Goal: Task Accomplishment & Management: Complete application form

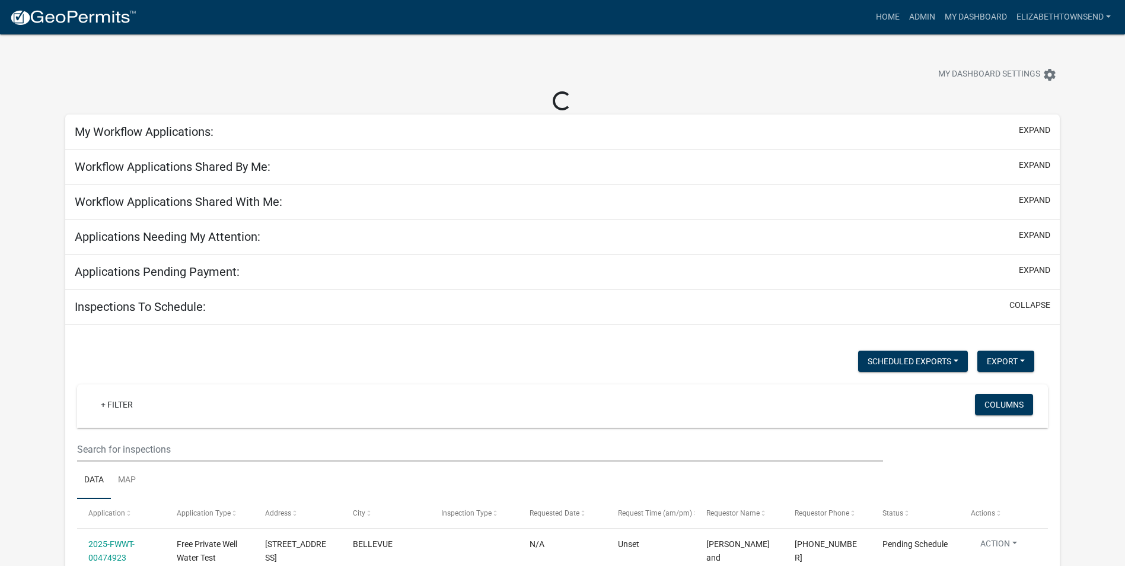
select select "3: 100"
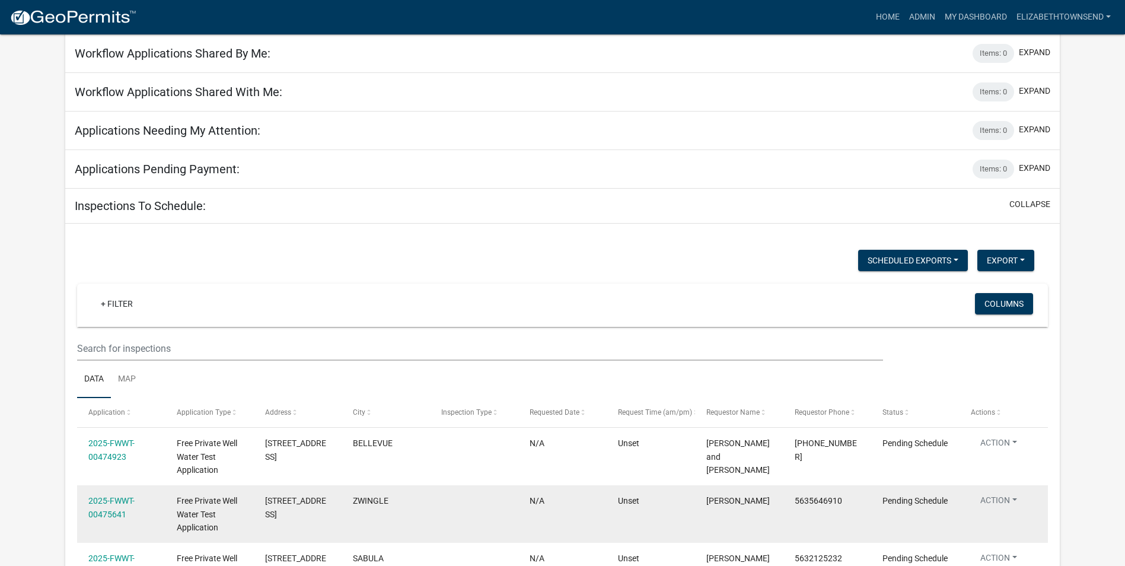
scroll to position [296, 0]
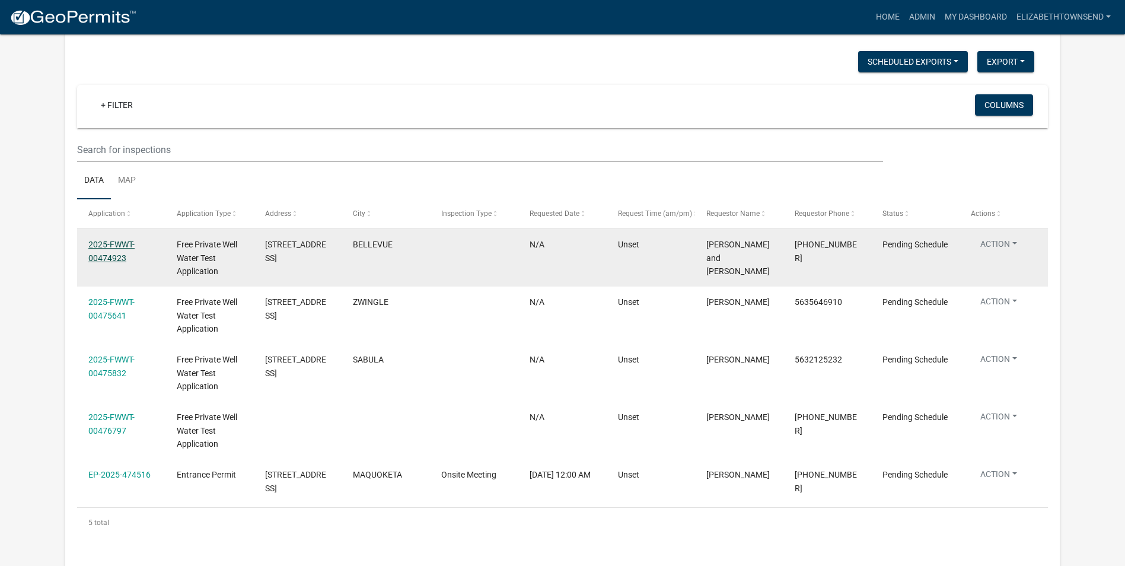
click at [111, 242] on link "2025-FWWT-00474923" at bounding box center [111, 251] width 46 height 23
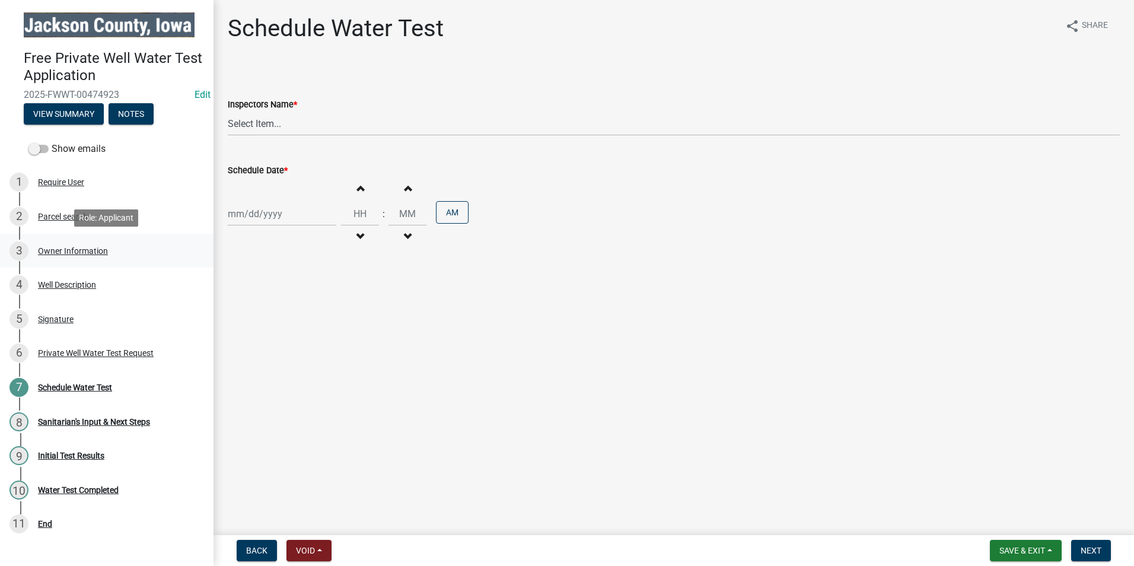
click at [68, 249] on div "Owner Information" at bounding box center [73, 251] width 70 height 8
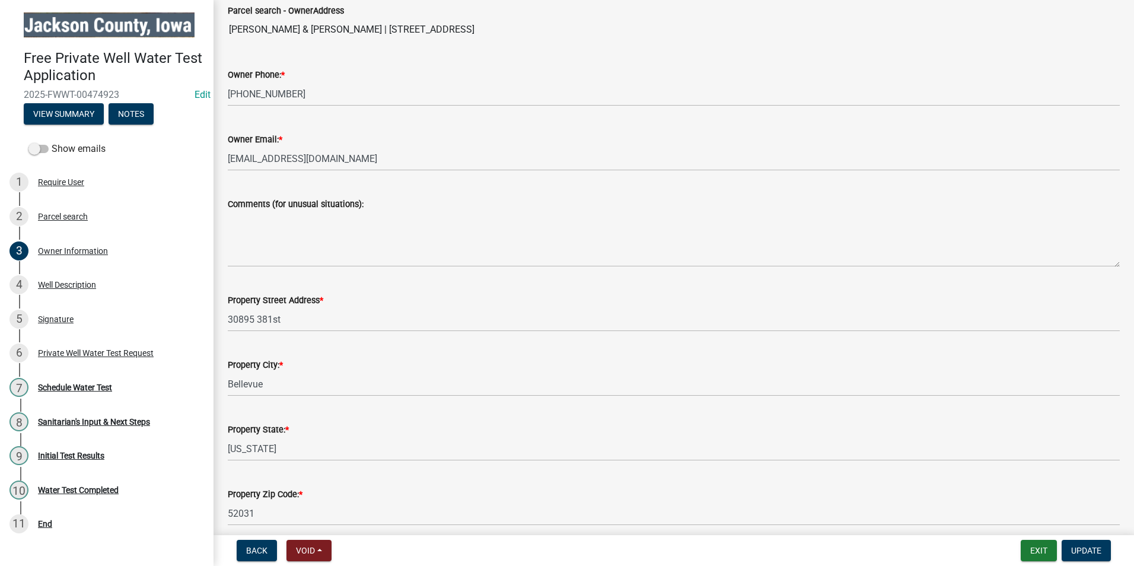
scroll to position [288, 0]
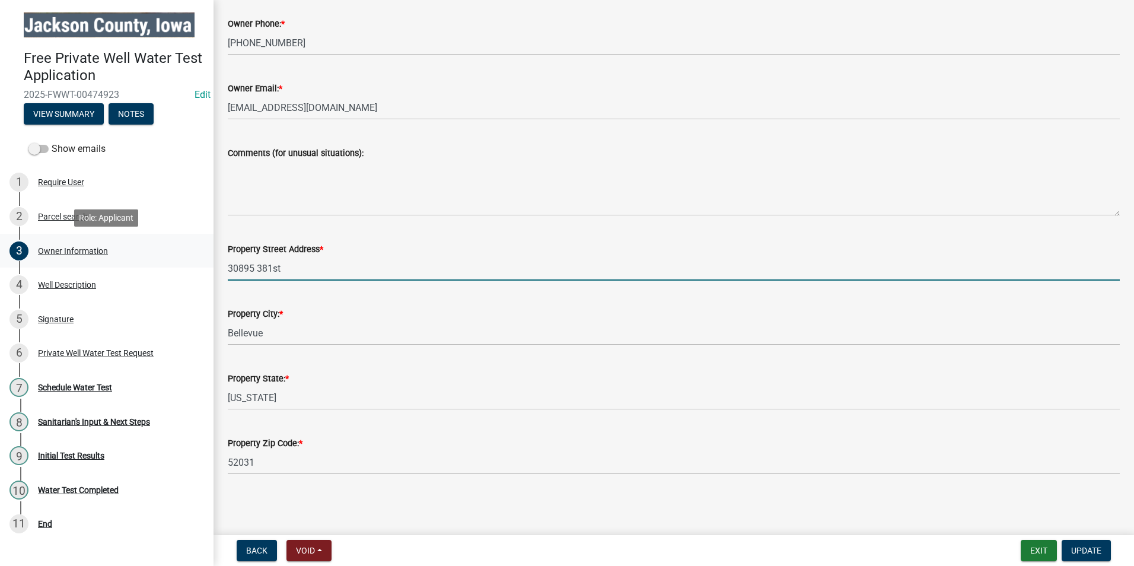
drag, startPoint x: 293, startPoint y: 268, endPoint x: 210, endPoint y: 265, distance: 83.1
click at [210, 265] on div "Free Private Well Water Test Application 2025-FWWT-00474923 Edit View Summary N…" at bounding box center [567, 283] width 1134 height 566
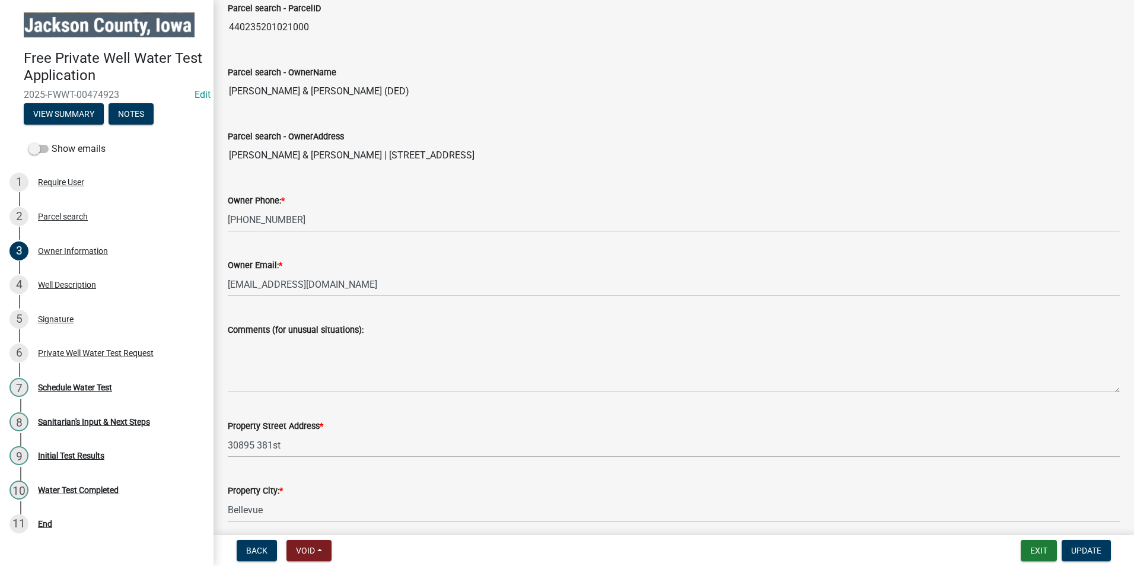
scroll to position [110, 0]
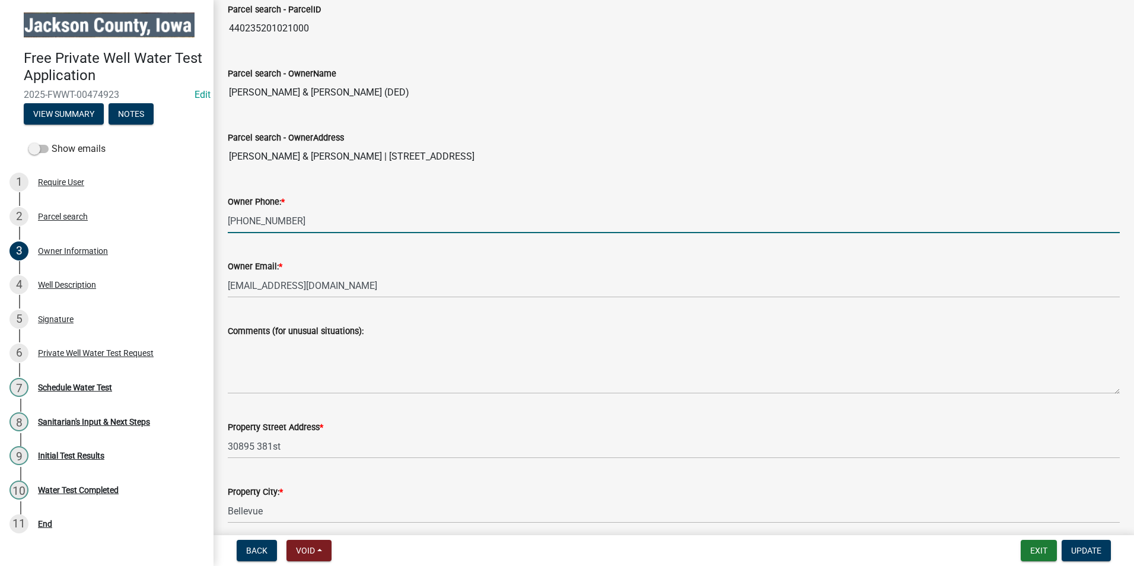
drag, startPoint x: 296, startPoint y: 225, endPoint x: 236, endPoint y: 224, distance: 59.9
click at [225, 226] on div "Owner Phone: * [PHONE_NUMBER]" at bounding box center [673, 205] width 909 height 55
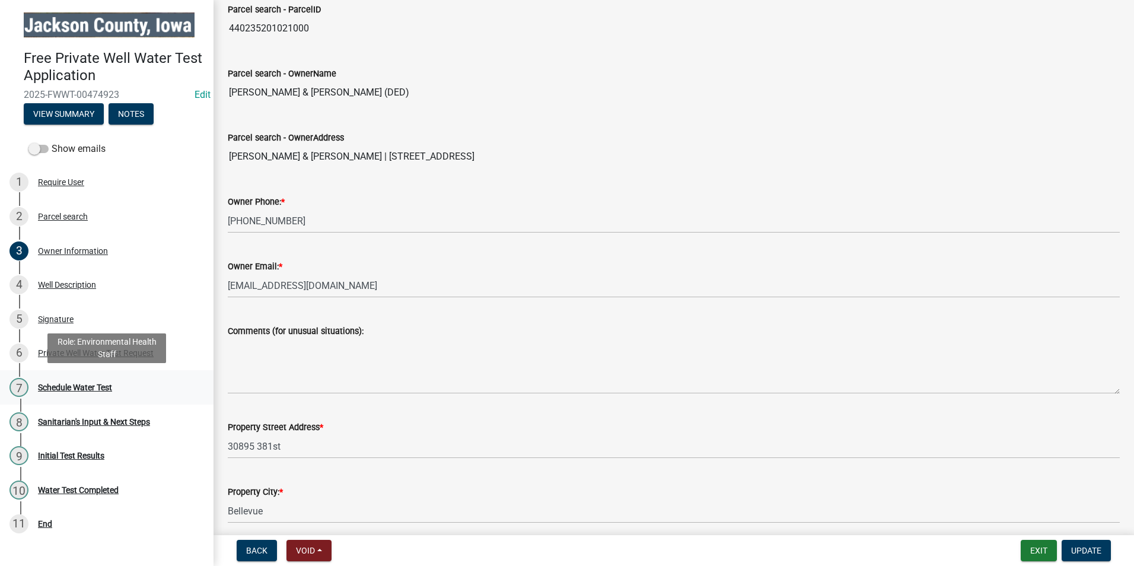
click at [104, 391] on div "Schedule Water Test" at bounding box center [75, 387] width 74 height 8
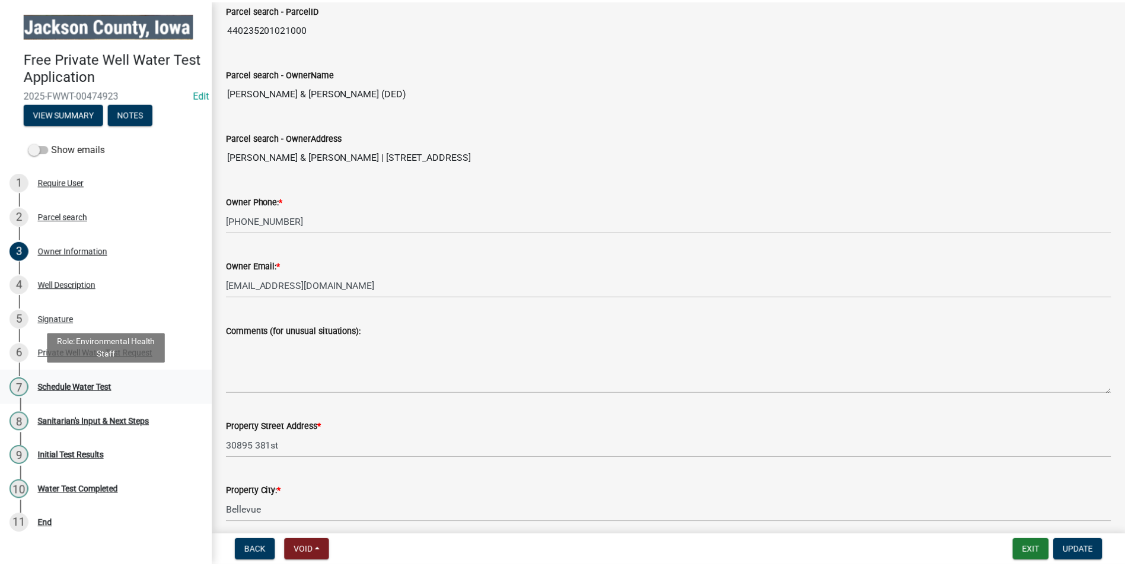
scroll to position [0, 0]
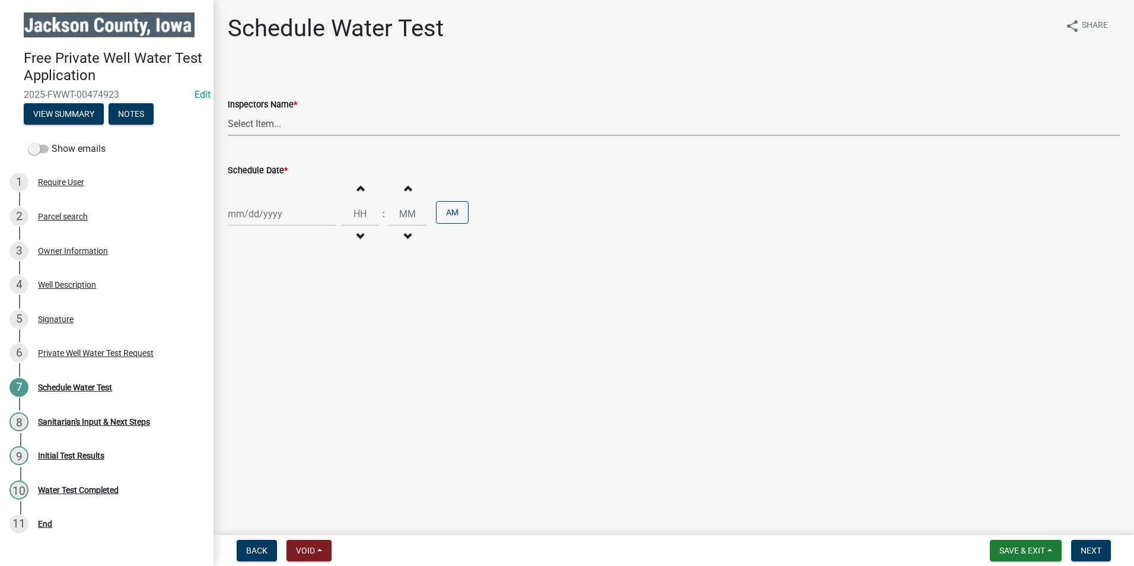
click at [292, 121] on select "Select Item... BeccaPflu ([PERSON_NAME]) ElizabethTownsend ([PERSON_NAME])" at bounding box center [674, 123] width 892 height 24
select select "a3873a1b-6e26-41c8-b1e9-189df5d0ae8c"
click at [228, 111] on select "Select Item... BeccaPflu ([PERSON_NAME]) ElizabethTownsend ([PERSON_NAME])" at bounding box center [674, 123] width 892 height 24
click at [280, 211] on div at bounding box center [282, 214] width 108 height 24
select select "9"
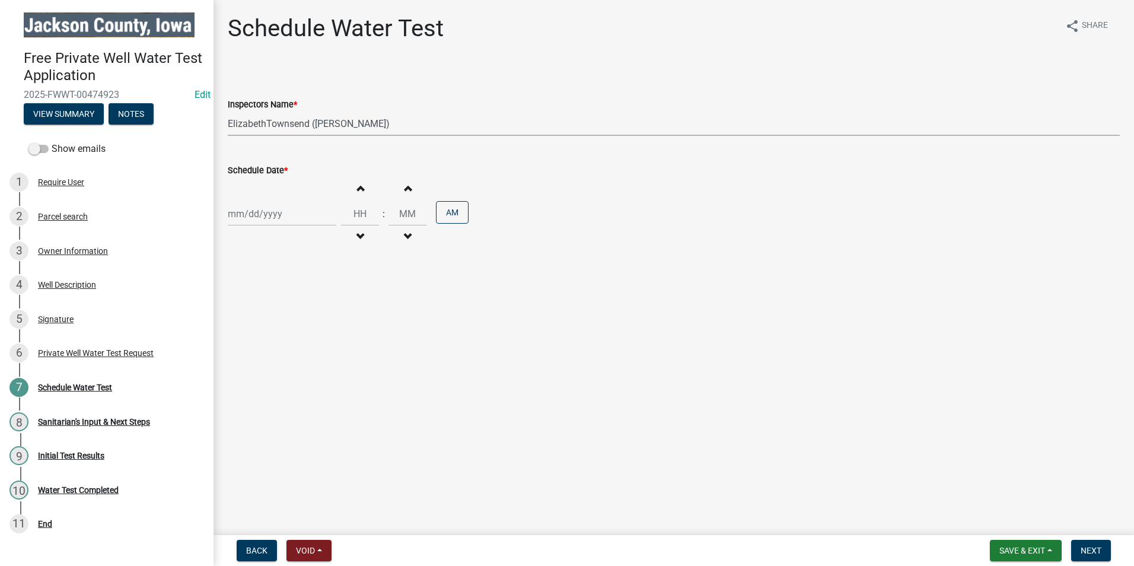
select select "2025"
click at [240, 314] on div "15" at bounding box center [239, 314] width 19 height 19
type input "[DATE]"
click at [360, 209] on input "Hours" at bounding box center [360, 214] width 38 height 24
type input "09"
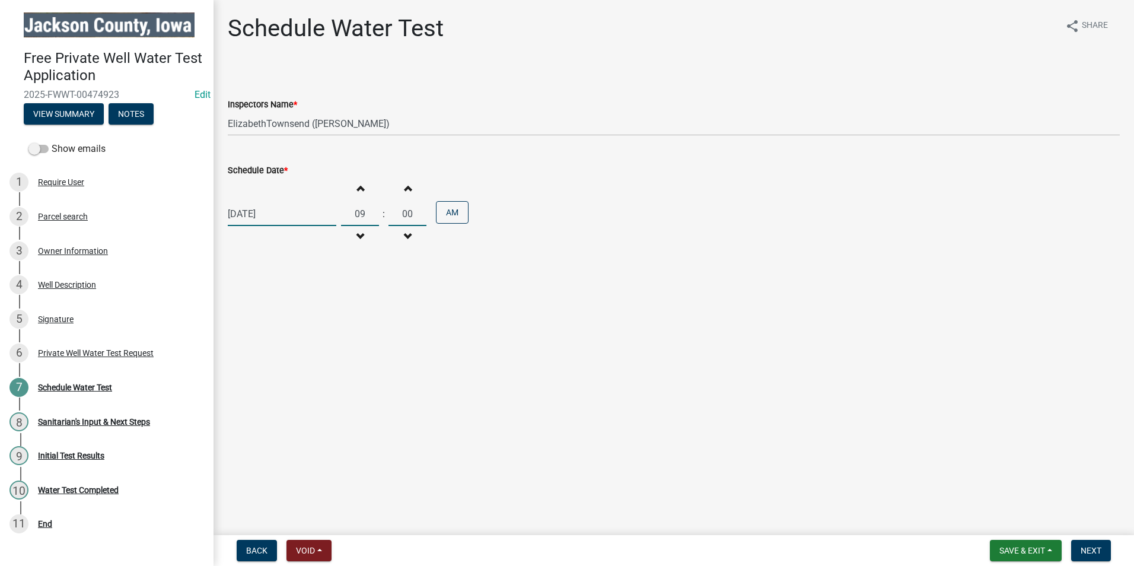
click at [409, 214] on input "00" at bounding box center [407, 214] width 38 height 24
type input "0"
type input "30"
click at [1023, 548] on span "Save & Exit" at bounding box center [1022, 549] width 46 height 9
drag, startPoint x: 1074, startPoint y: 462, endPoint x: 1087, endPoint y: 481, distance: 22.2
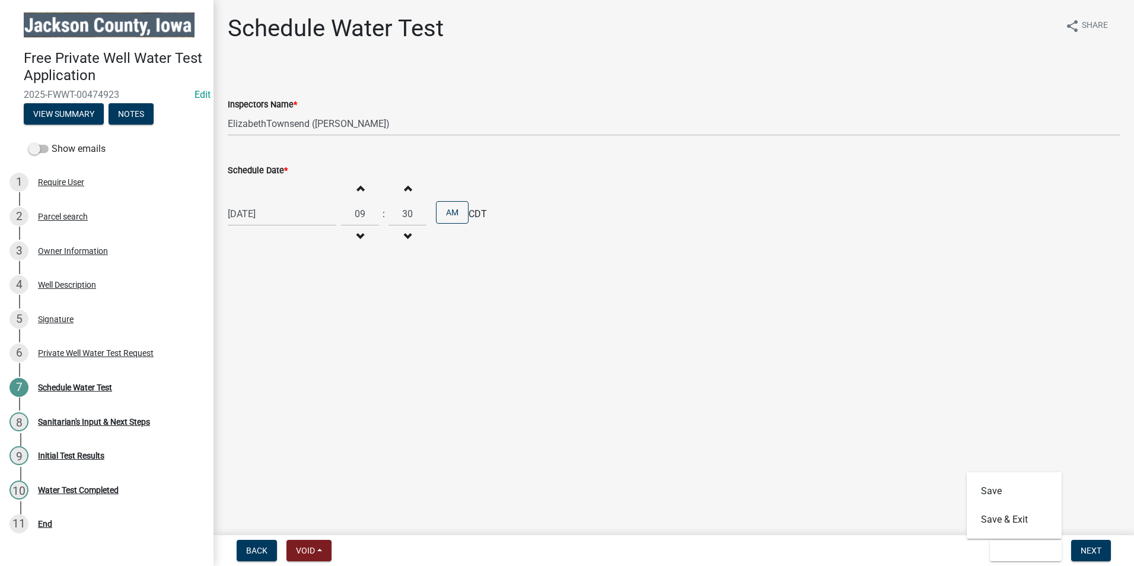
click at [1074, 462] on main "Schedule Water Test share Share Inspectors Name * Select Item... BeccaPflu ([PE…" at bounding box center [673, 265] width 920 height 530
click at [1096, 550] on span "Next" at bounding box center [1090, 549] width 21 height 9
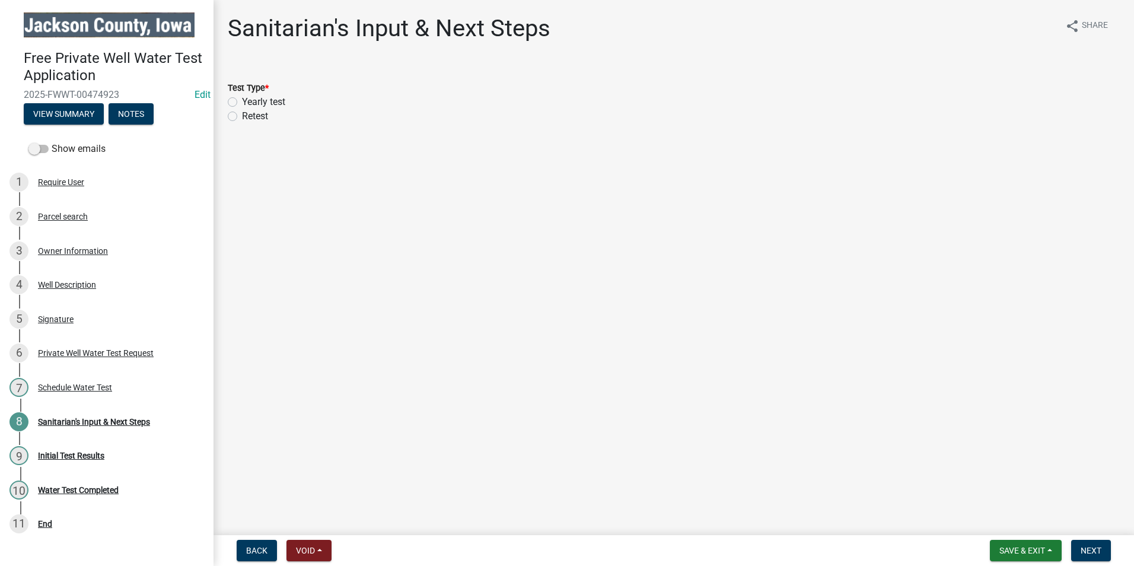
click at [242, 100] on label "Yearly test" at bounding box center [263, 102] width 43 height 14
click at [242, 100] on input "Yearly test" at bounding box center [246, 99] width 8 height 8
radio input "true"
click at [1086, 547] on span "Next" at bounding box center [1090, 549] width 21 height 9
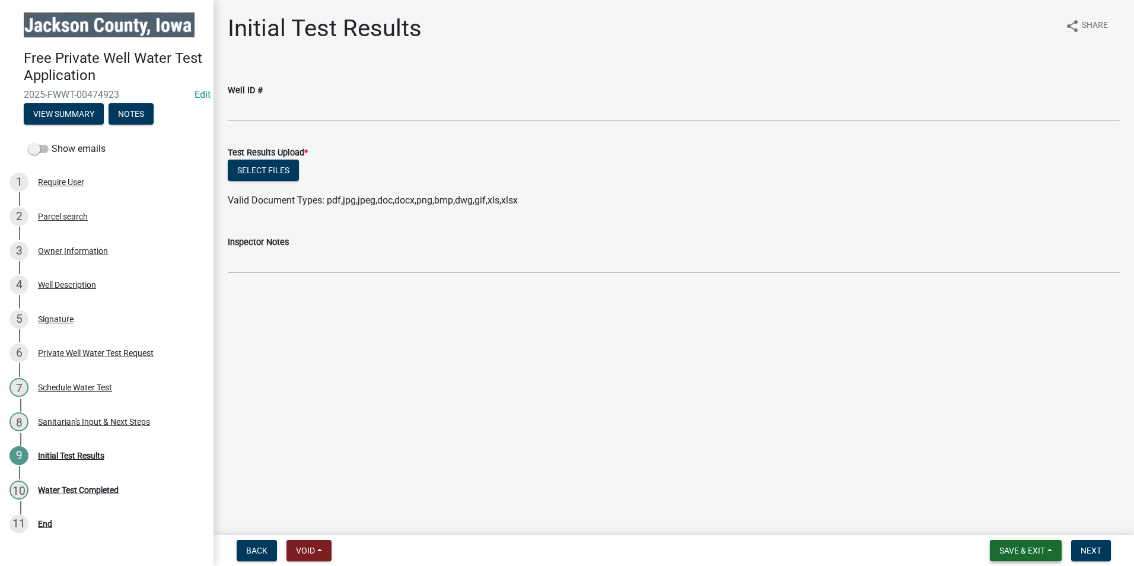
click at [1024, 550] on span "Save & Exit" at bounding box center [1022, 549] width 46 height 9
click at [1008, 518] on button "Save & Exit" at bounding box center [1013, 519] width 95 height 28
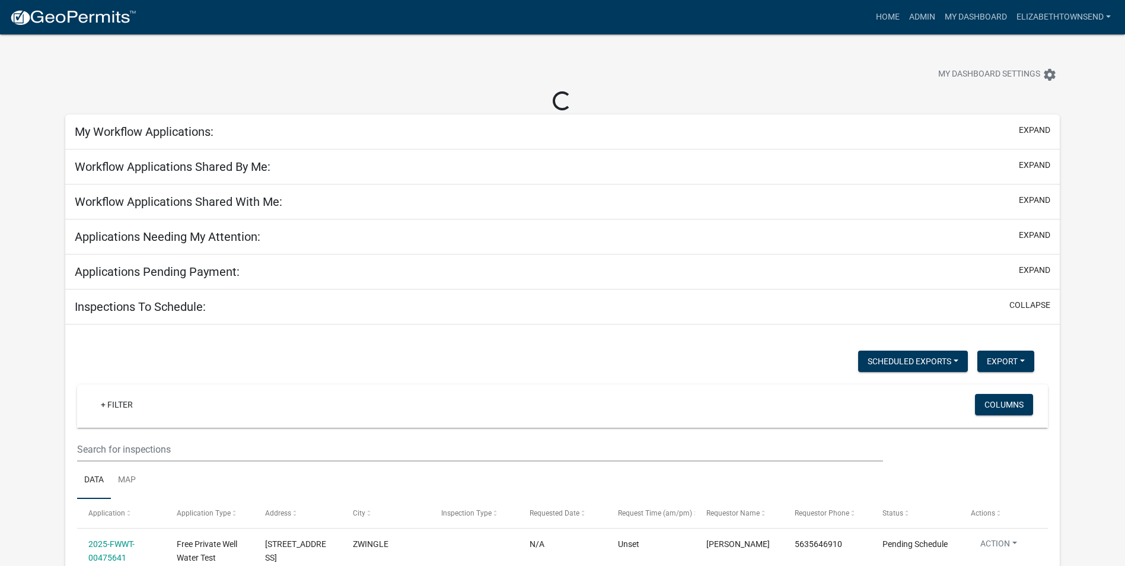
select select "3: 100"
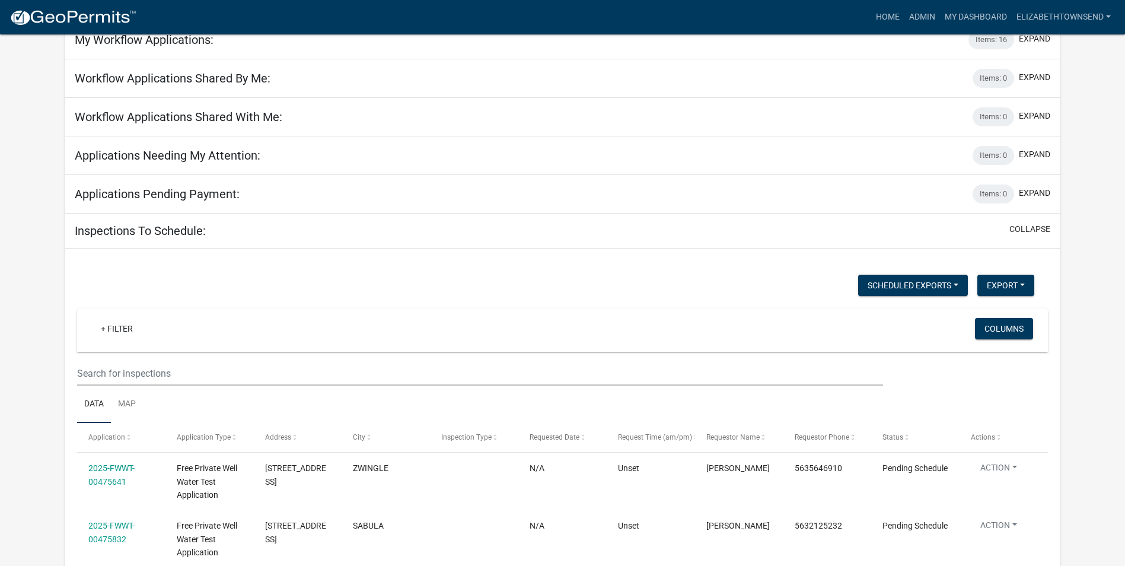
scroll to position [178, 0]
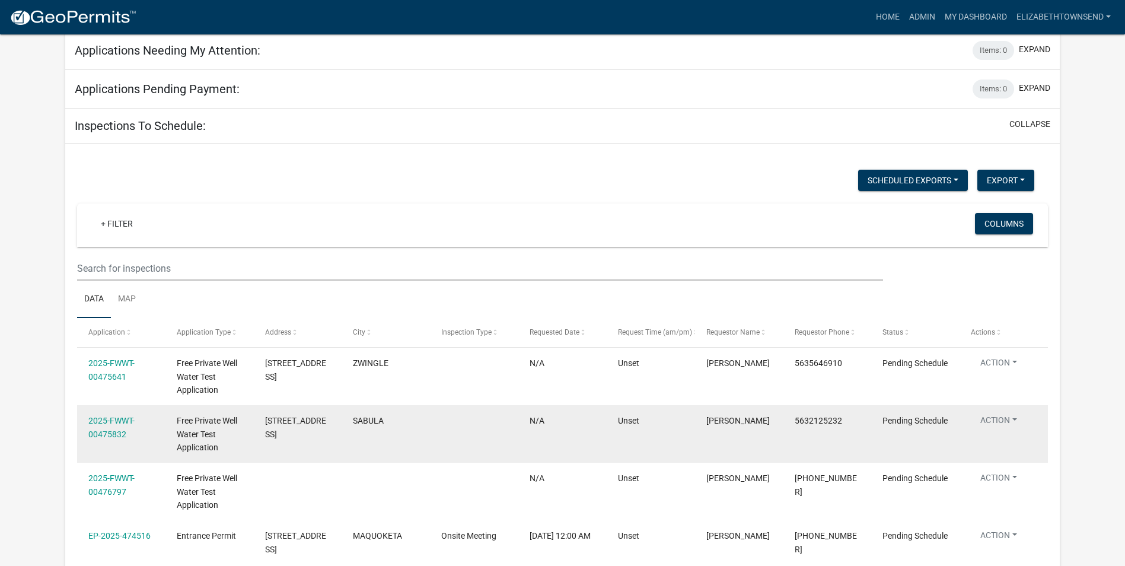
click at [768, 446] on datatable-body-cell "[PERSON_NAME]" at bounding box center [739, 434] width 88 height 58
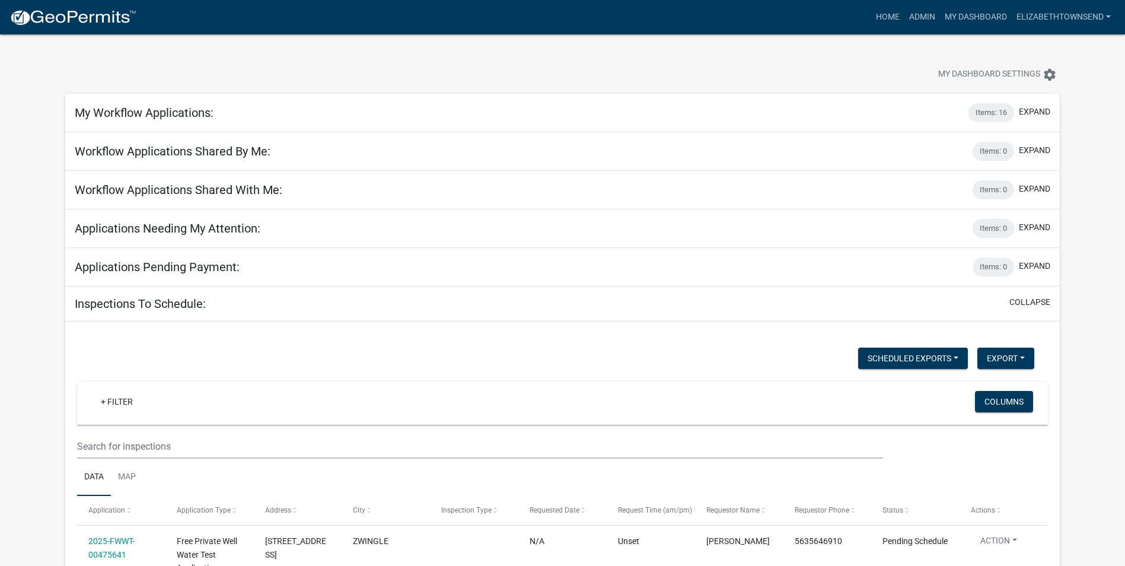
scroll to position [296, 0]
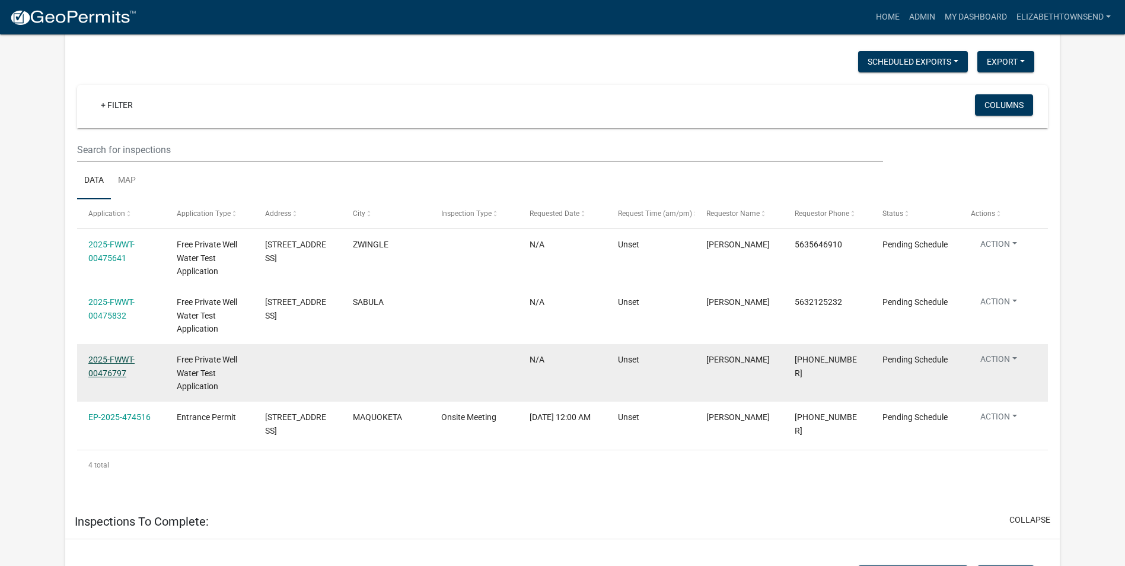
click at [116, 360] on link "2025-FWWT-00476797" at bounding box center [111, 366] width 46 height 23
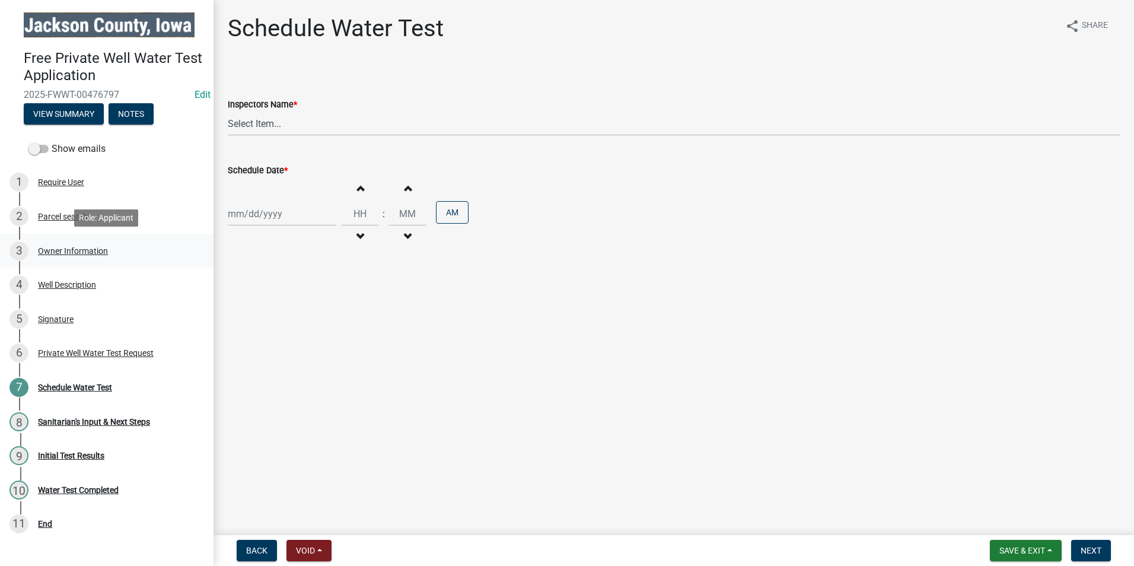
click at [69, 252] on div "Owner Information" at bounding box center [73, 251] width 70 height 8
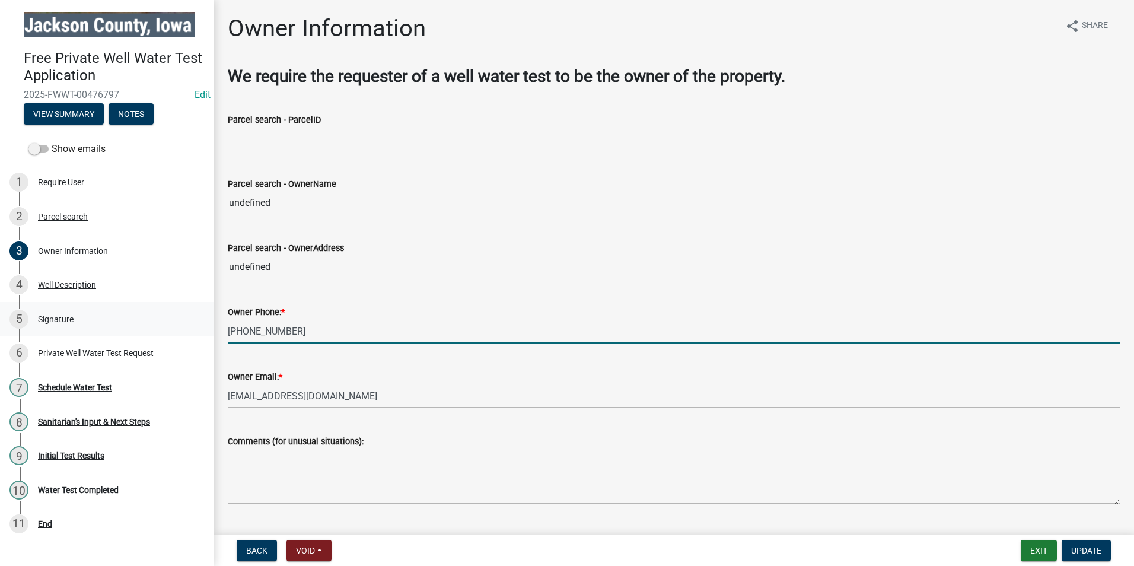
drag, startPoint x: 301, startPoint y: 324, endPoint x: 197, endPoint y: 321, distance: 103.8
click at [196, 323] on div "Free Private Well Water Test Application 2025-FWWT-00476797 Edit View Summary N…" at bounding box center [567, 283] width 1134 height 566
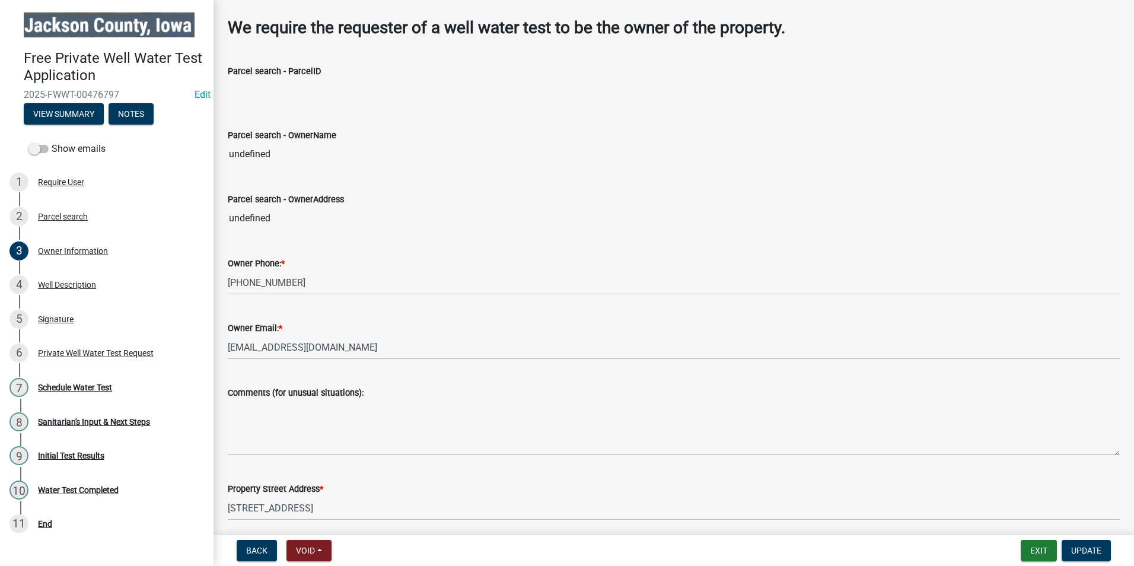
scroll to position [178, 0]
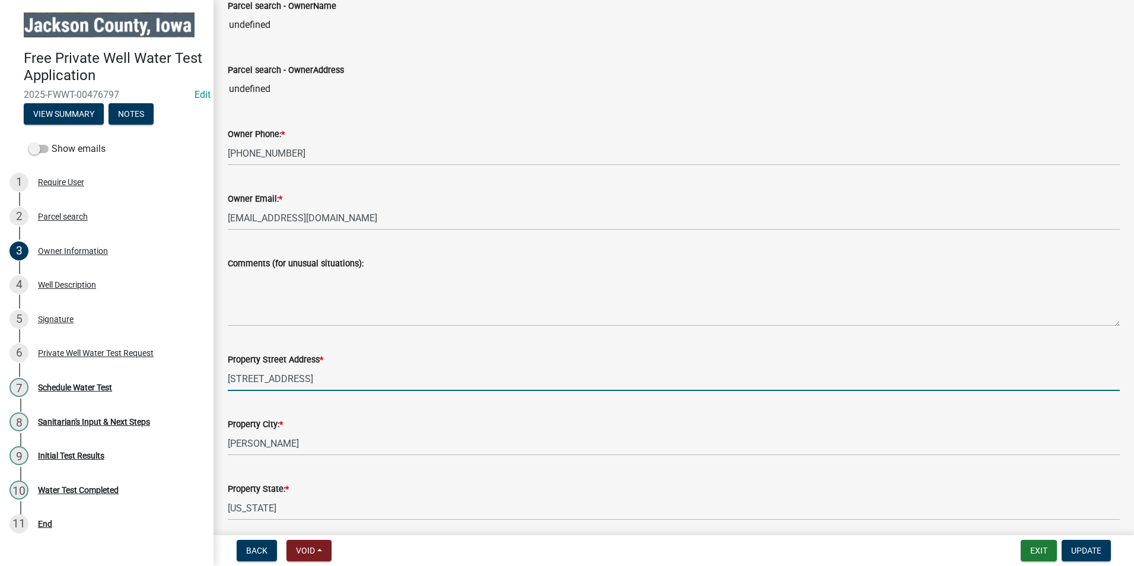
drag, startPoint x: 315, startPoint y: 384, endPoint x: 216, endPoint y: 373, distance: 100.2
click at [216, 373] on div "Owner Information share Share We require the requester of a well water test to …" at bounding box center [673, 220] width 920 height 768
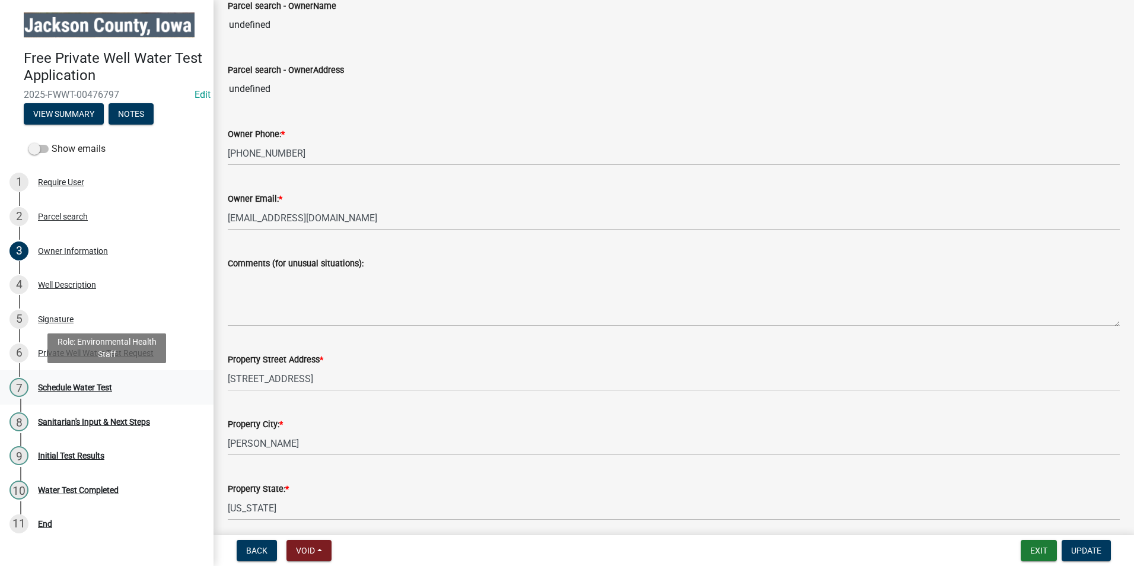
click at [88, 387] on div "Schedule Water Test" at bounding box center [75, 387] width 74 height 8
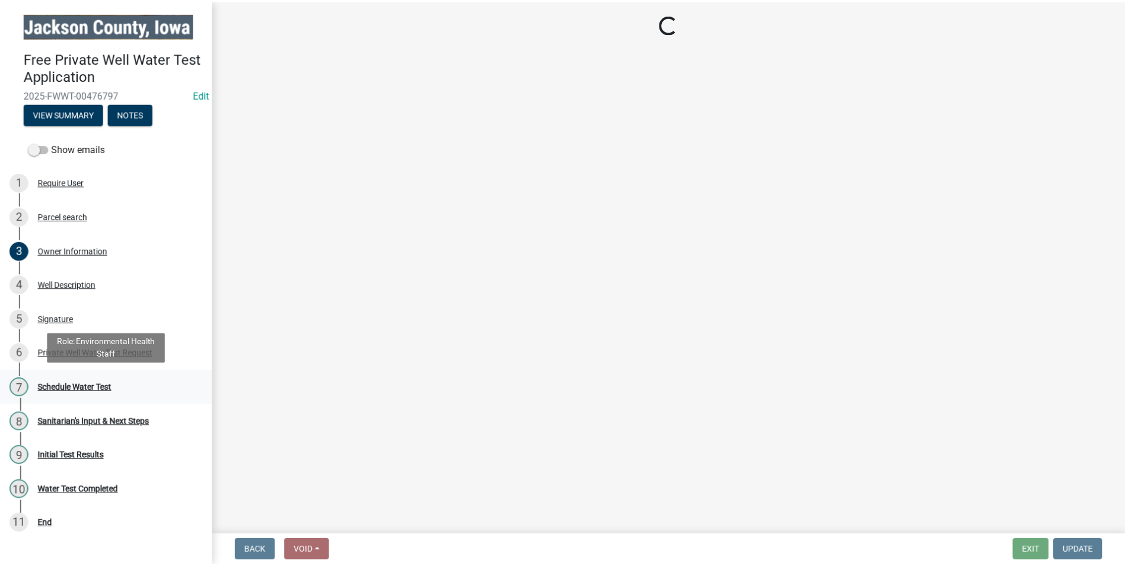
scroll to position [0, 0]
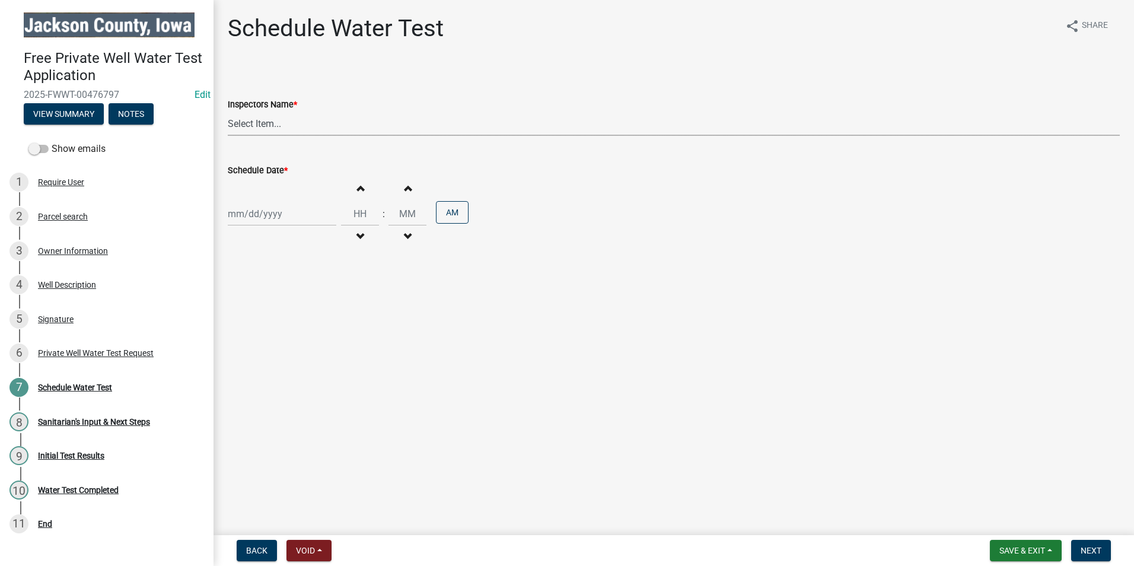
drag, startPoint x: 292, startPoint y: 123, endPoint x: 292, endPoint y: 131, distance: 8.3
click at [292, 123] on select "Select Item... BeccaPflu ([PERSON_NAME]) ElizabethTownsend ([PERSON_NAME])" at bounding box center [674, 123] width 892 height 24
select select "a3873a1b-6e26-41c8-b1e9-189df5d0ae8c"
click at [228, 111] on select "Select Item... BeccaPflu ([PERSON_NAME]) ElizabethTownsend ([PERSON_NAME])" at bounding box center [674, 123] width 892 height 24
click at [268, 212] on div at bounding box center [282, 214] width 108 height 24
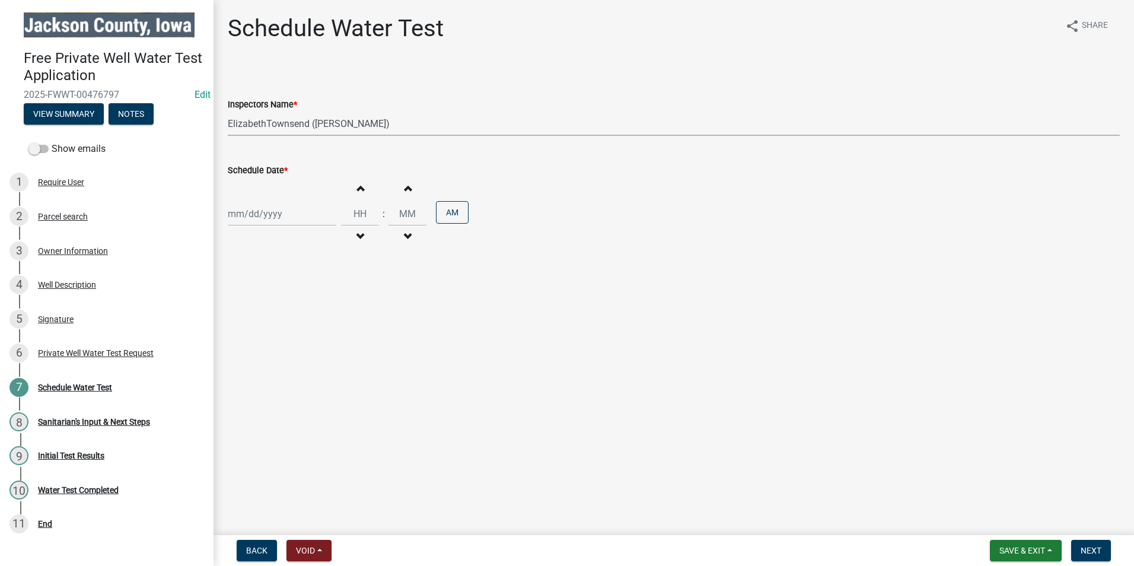
select select "9"
select select "2025"
click at [281, 314] on div "17" at bounding box center [277, 314] width 19 height 19
type input "[DATE]"
click at [366, 209] on input "Hours" at bounding box center [360, 214] width 38 height 24
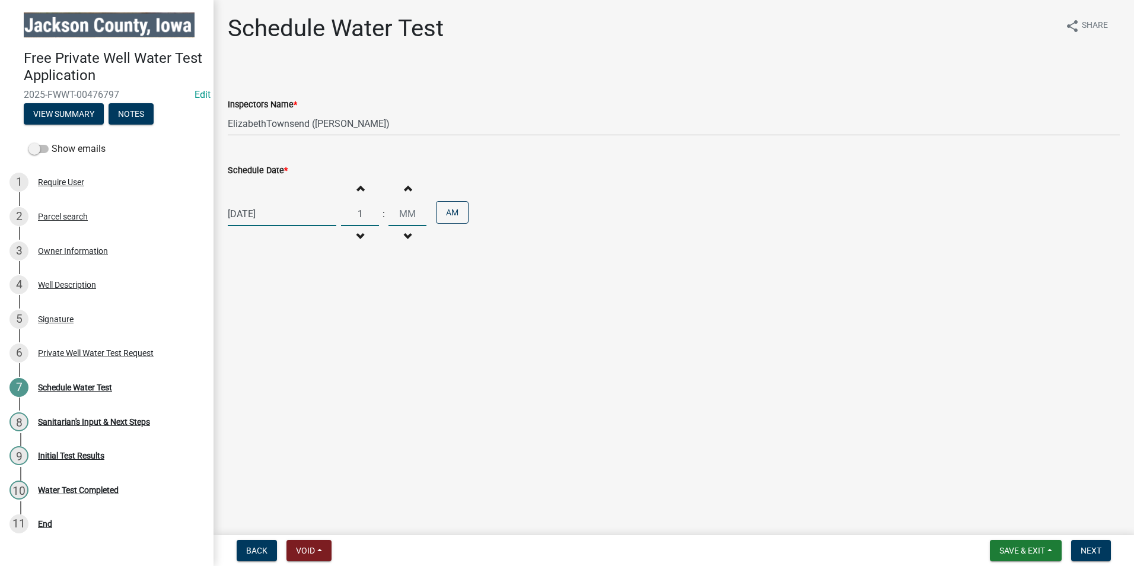
type input "01"
type input "00"
click at [394, 211] on input "00" at bounding box center [407, 214] width 38 height 24
click at [446, 218] on button "AM" at bounding box center [452, 212] width 33 height 23
click at [1089, 554] on span "Next" at bounding box center [1090, 549] width 21 height 9
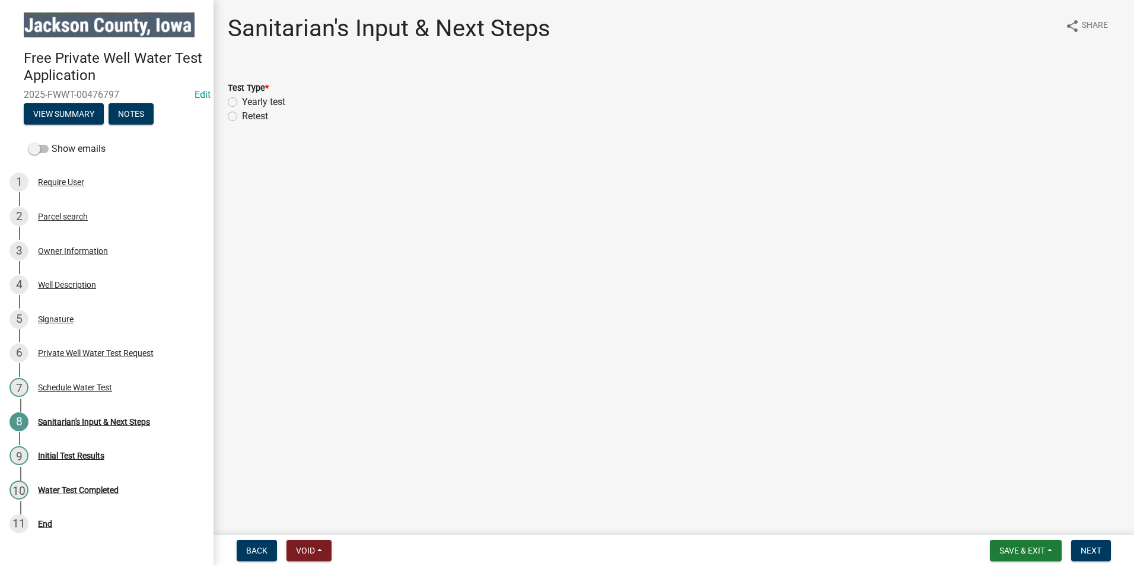
click at [237, 100] on div "Yearly test" at bounding box center [674, 102] width 892 height 14
drag, startPoint x: 231, startPoint y: 97, endPoint x: 236, endPoint y: 104, distance: 8.6
click at [242, 97] on label "Yearly test" at bounding box center [263, 102] width 43 height 14
click at [242, 97] on input "Yearly test" at bounding box center [246, 99] width 8 height 8
radio input "true"
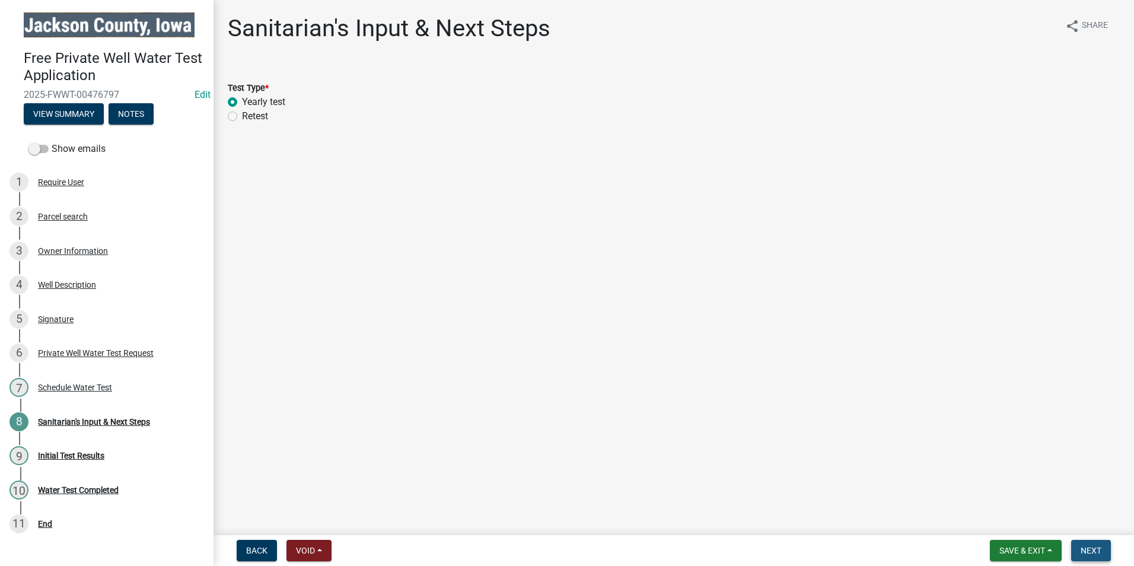
click at [1093, 554] on span "Next" at bounding box center [1090, 549] width 21 height 9
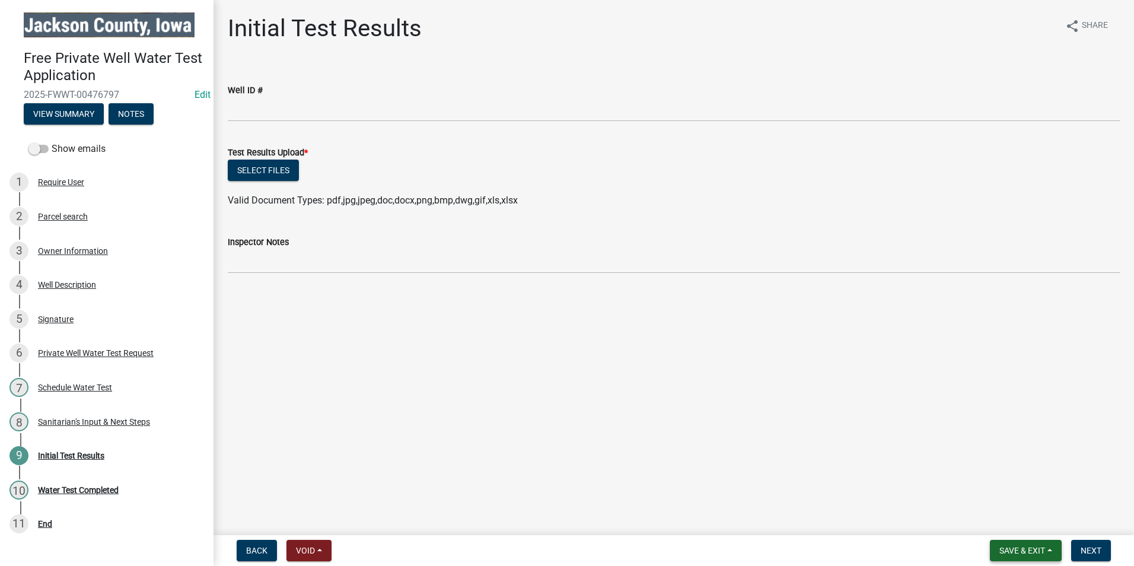
click at [1009, 548] on span "Save & Exit" at bounding box center [1022, 549] width 46 height 9
click at [1005, 520] on button "Save & Exit" at bounding box center [1013, 519] width 95 height 28
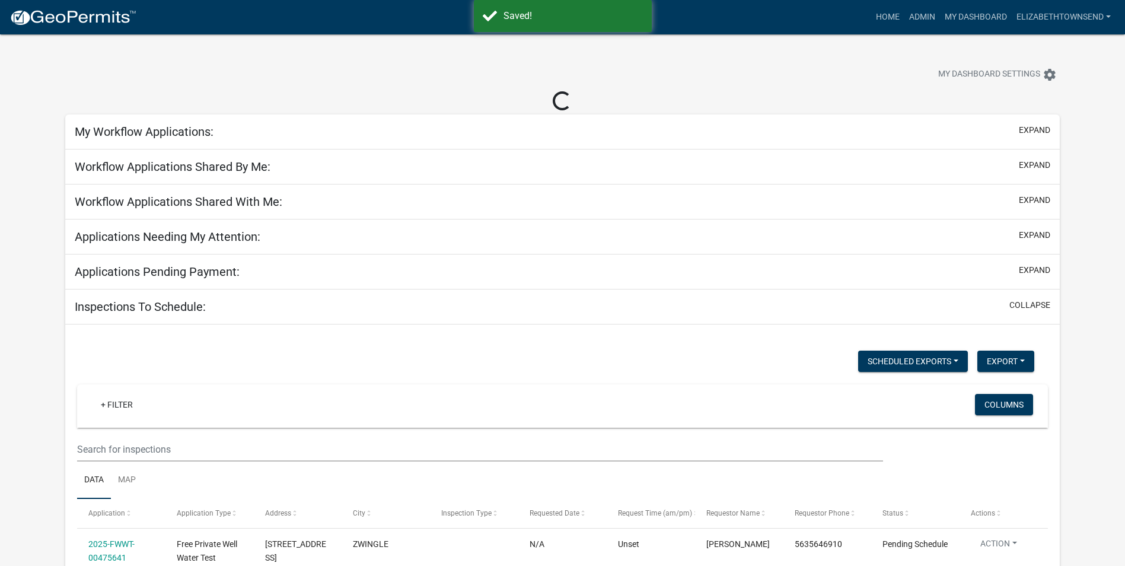
select select "3: 100"
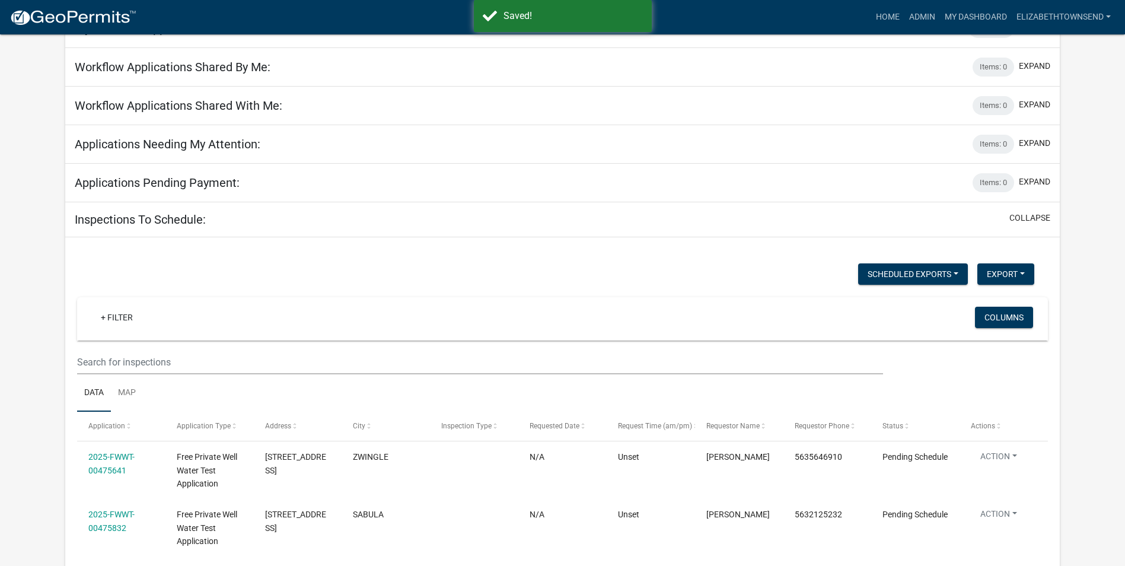
scroll to position [237, 0]
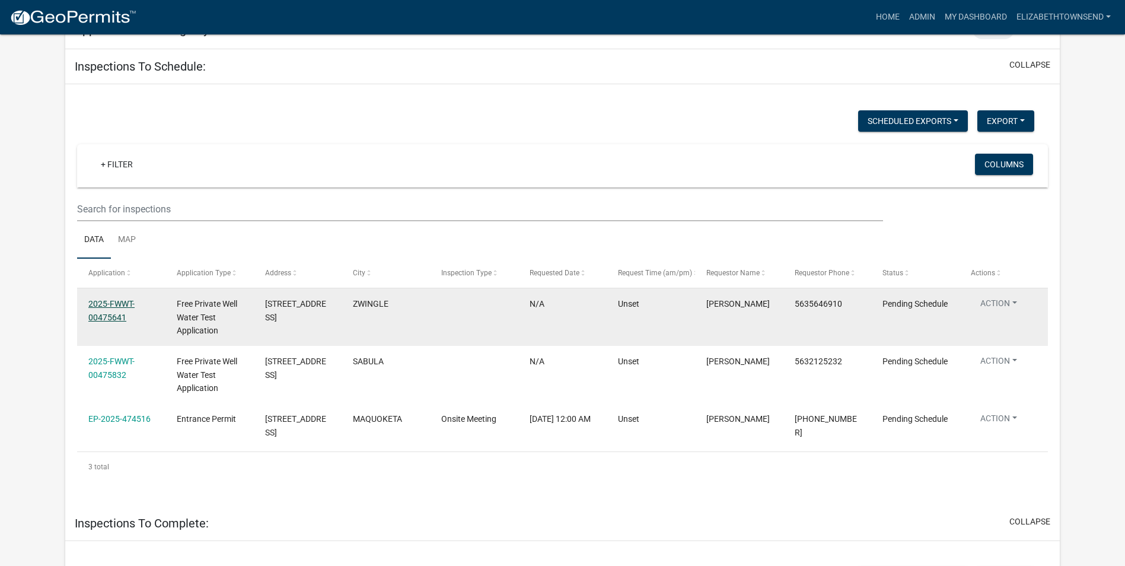
click at [127, 302] on link "2025-FWWT-00475641" at bounding box center [111, 310] width 46 height 23
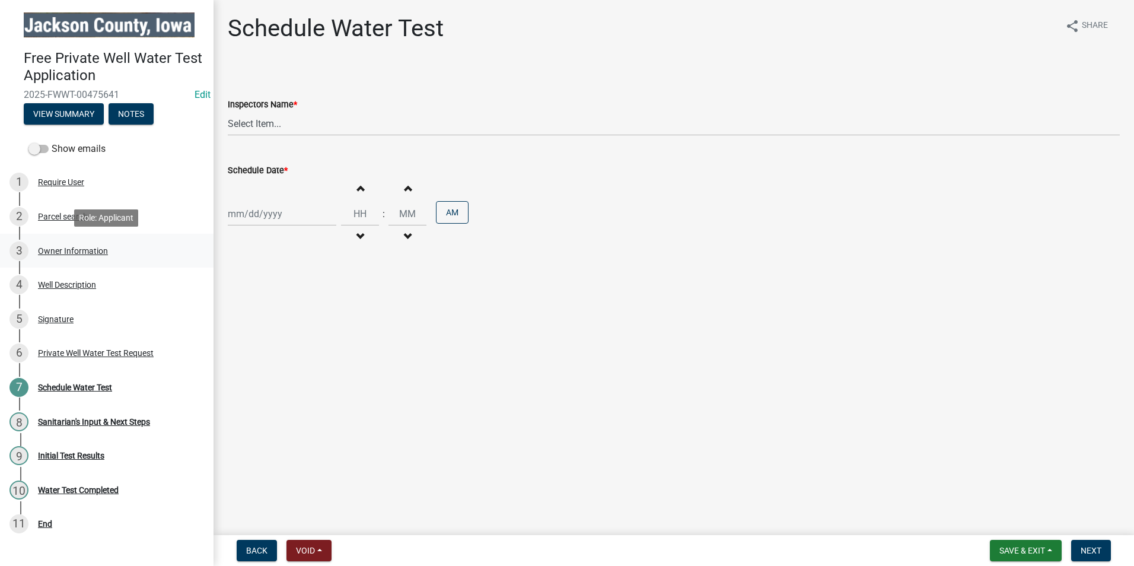
click at [66, 256] on div "3 Owner Information" at bounding box center [101, 250] width 185 height 19
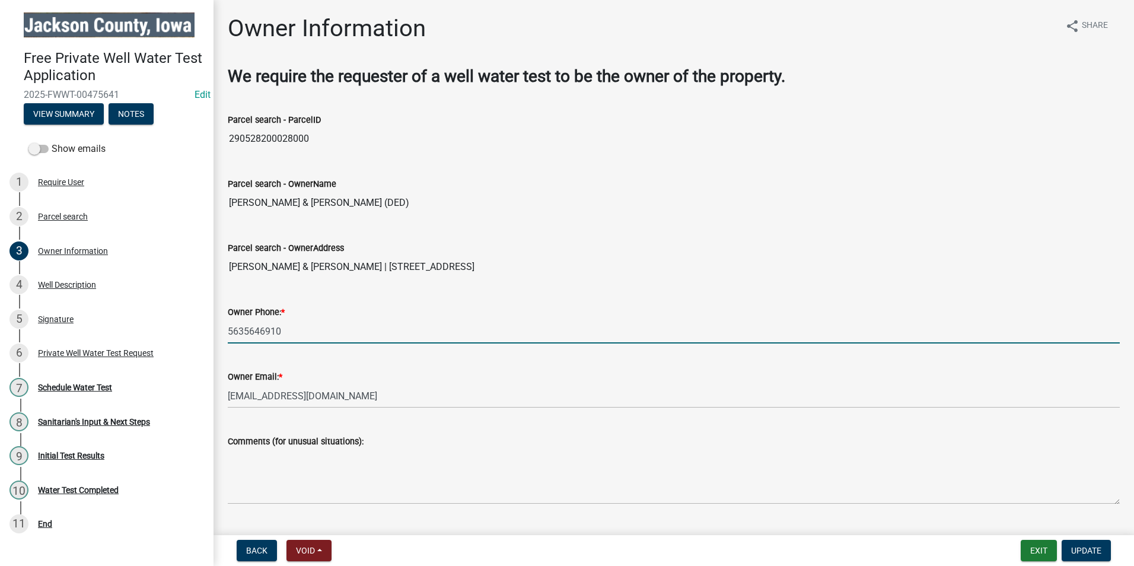
drag, startPoint x: 294, startPoint y: 331, endPoint x: 217, endPoint y: 324, distance: 77.5
click at [217, 324] on div "Owner Information share Share We require the requester of a well water test to …" at bounding box center [673, 398] width 920 height 768
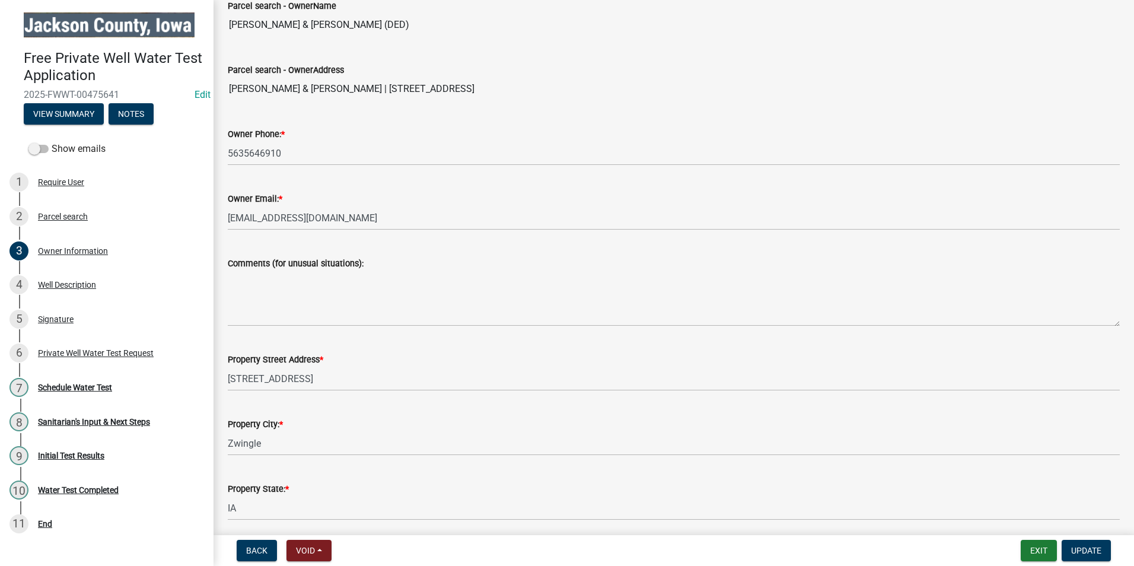
scroll to position [237, 0]
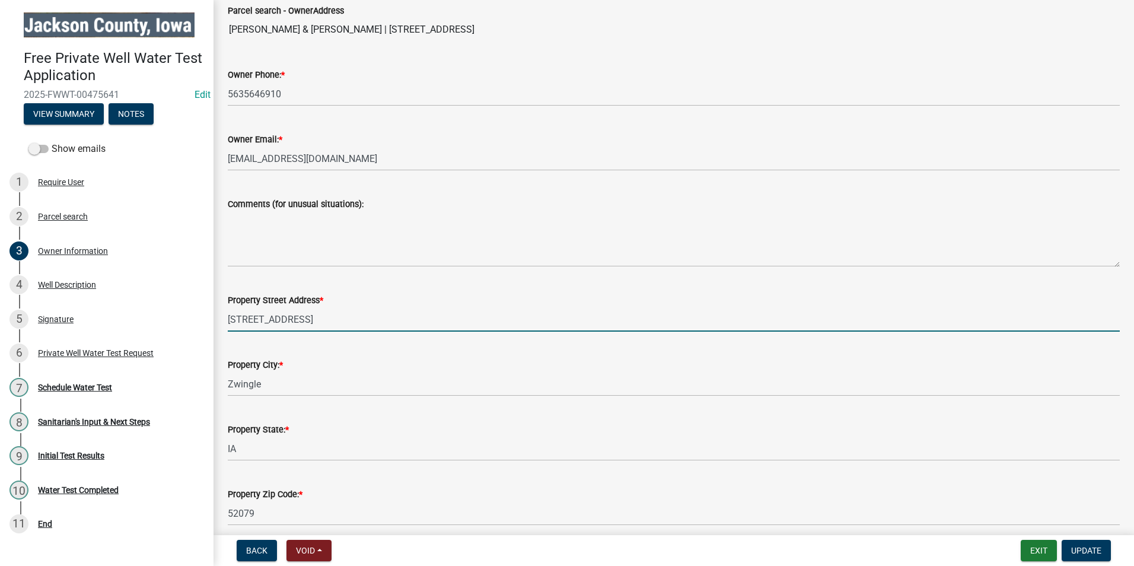
drag, startPoint x: 303, startPoint y: 317, endPoint x: 216, endPoint y: 316, distance: 87.2
click at [216, 316] on div "Owner Information share Share We require the requester of a well water test to …" at bounding box center [673, 161] width 920 height 768
drag, startPoint x: 237, startPoint y: 315, endPoint x: 467, endPoint y: 295, distance: 231.0
click at [467, 293] on div "Property Street Address *" at bounding box center [674, 300] width 892 height 14
drag, startPoint x: 309, startPoint y: 321, endPoint x: 226, endPoint y: 324, distance: 83.1
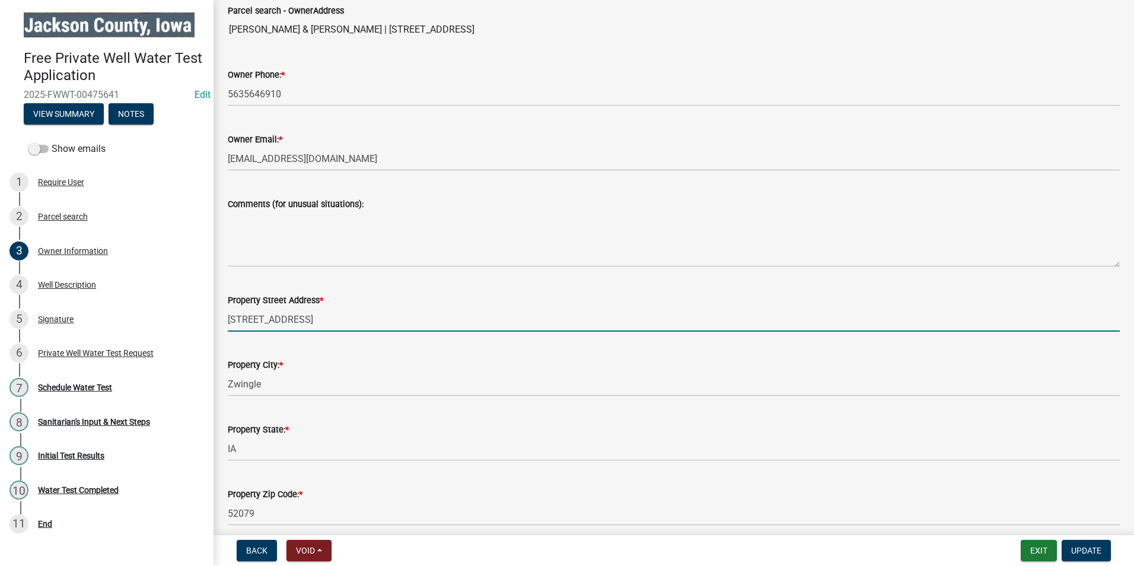
click at [226, 324] on div "Property Street Address * [STREET_ADDRESS]" at bounding box center [673, 303] width 909 height 55
click at [102, 388] on div "Schedule Water Test" at bounding box center [75, 387] width 74 height 8
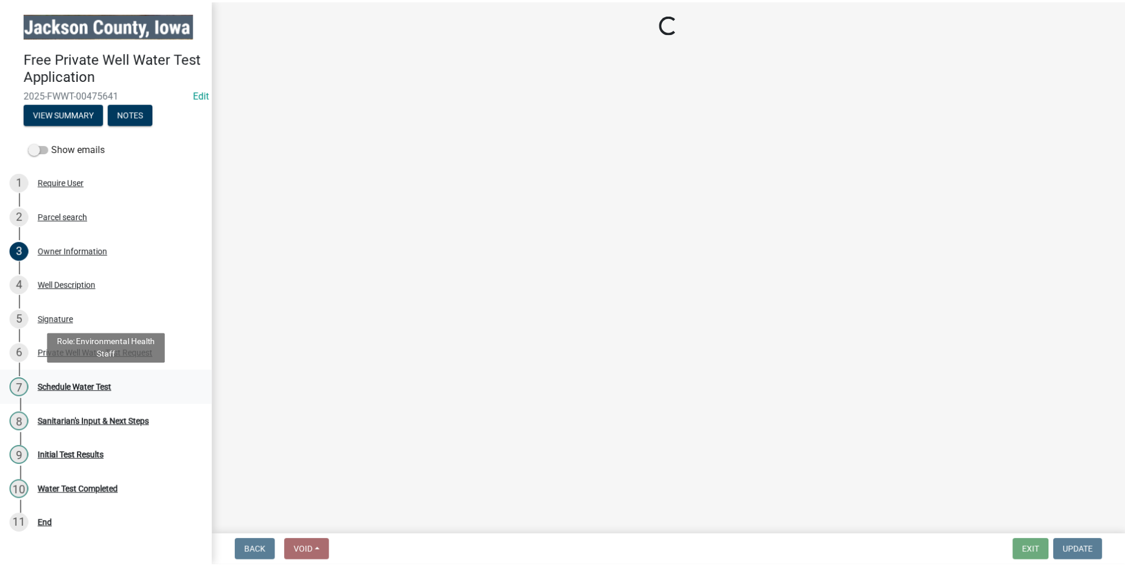
scroll to position [0, 0]
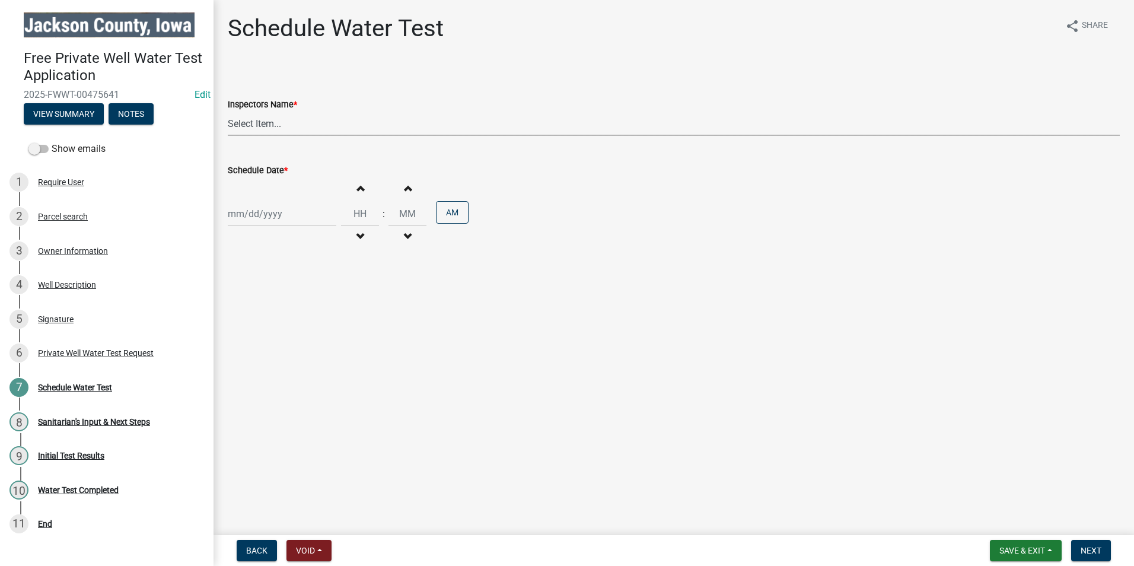
drag, startPoint x: 296, startPoint y: 127, endPoint x: 297, endPoint y: 137, distance: 9.6
click at [296, 127] on select "Select Item... BeccaPflu ([PERSON_NAME]) ElizabethTownsend ([PERSON_NAME])" at bounding box center [674, 123] width 892 height 24
select select "a3873a1b-6e26-41c8-b1e9-189df5d0ae8c"
click at [228, 111] on select "Select Item... BeccaPflu ([PERSON_NAME]) ElizabethTownsend ([PERSON_NAME])" at bounding box center [674, 123] width 892 height 24
select select "9"
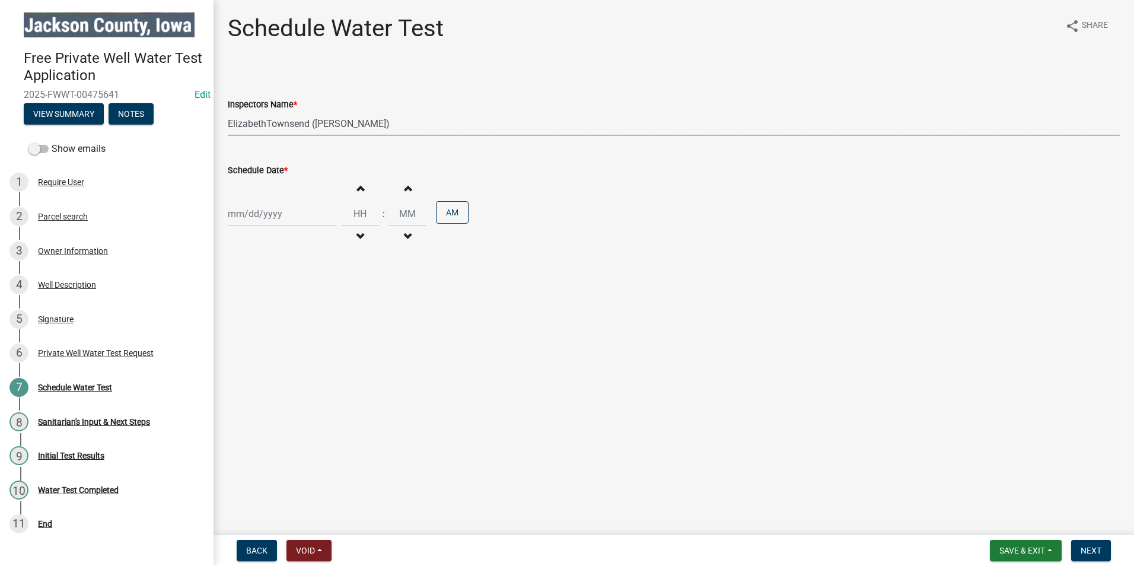
select select "2025"
click at [282, 215] on div "[PERSON_NAME] Feb Mar Apr [PERSON_NAME][DATE] Oct Nov [DATE] 1526 1527 1528 152…" at bounding box center [282, 214] width 108 height 24
click at [278, 317] on div "17" at bounding box center [277, 314] width 19 height 19
type input "[DATE]"
click at [367, 217] on input "Hours" at bounding box center [360, 214] width 38 height 24
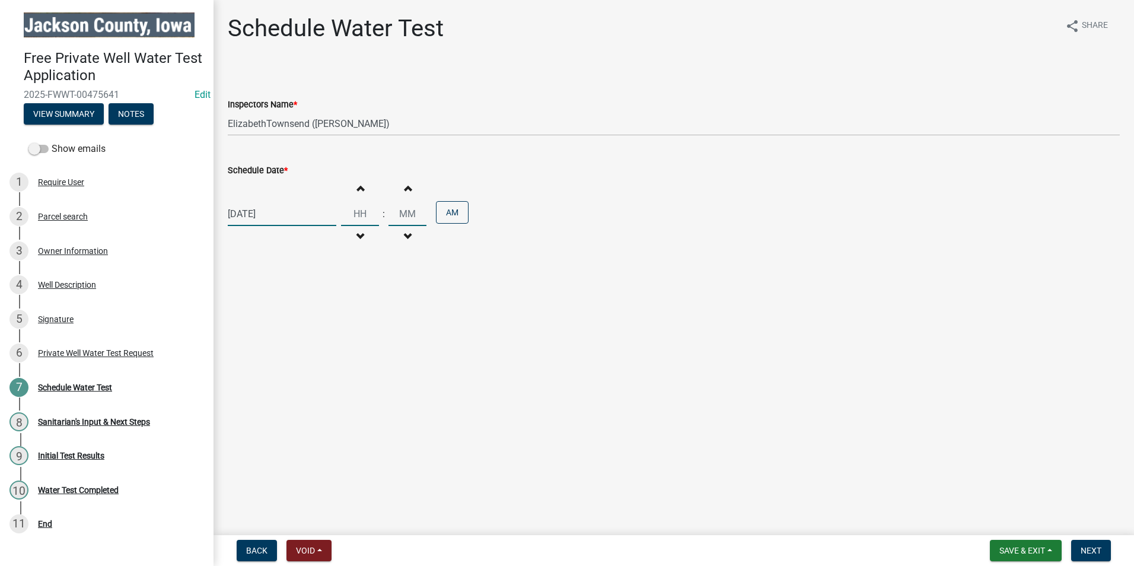
click at [353, 216] on input "Hours" at bounding box center [360, 214] width 38 height 24
type input "12"
click at [406, 210] on input "Minutes" at bounding box center [407, 214] width 38 height 24
type input "30"
click at [453, 213] on button "AM" at bounding box center [452, 212] width 33 height 23
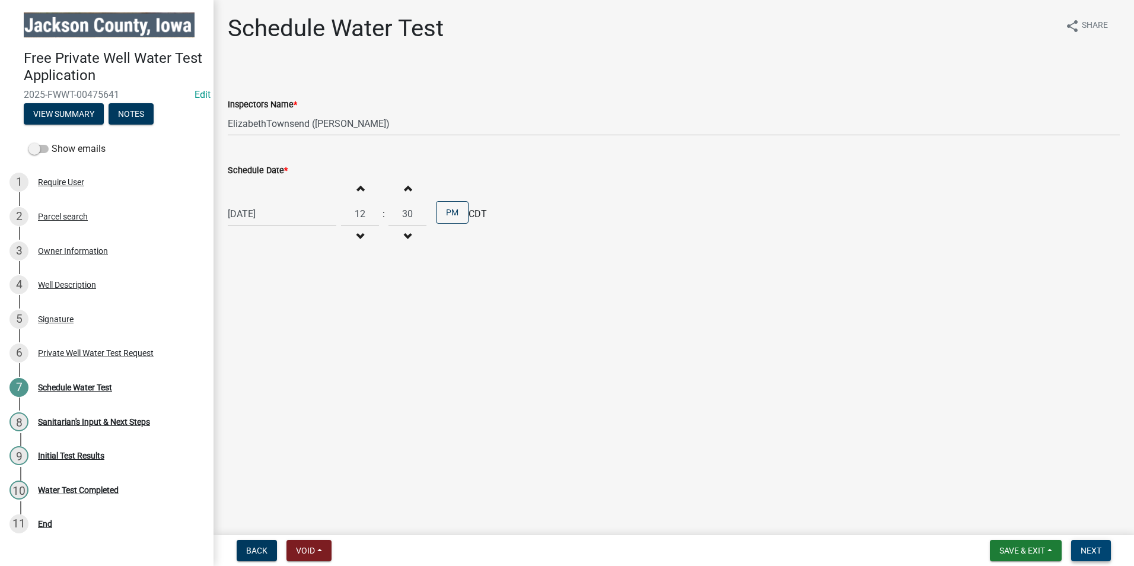
click at [1093, 548] on span "Next" at bounding box center [1090, 549] width 21 height 9
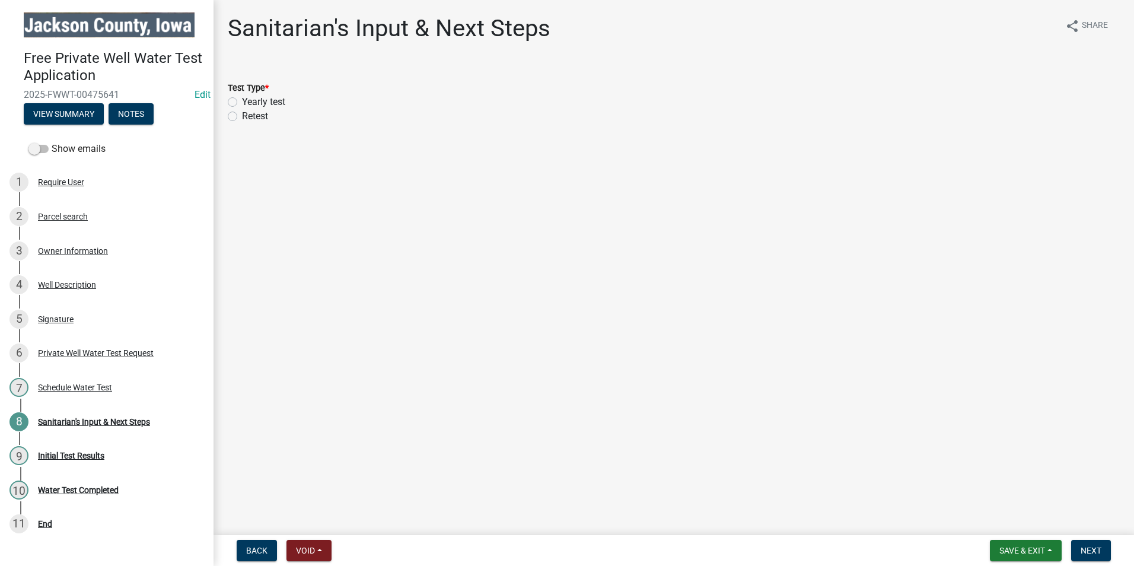
drag, startPoint x: 236, startPoint y: 97, endPoint x: 243, endPoint y: 106, distance: 11.4
click at [242, 98] on label "Yearly test" at bounding box center [263, 102] width 43 height 14
click at [242, 98] on input "Yearly test" at bounding box center [246, 99] width 8 height 8
radio input "true"
click at [1096, 550] on span "Next" at bounding box center [1090, 549] width 21 height 9
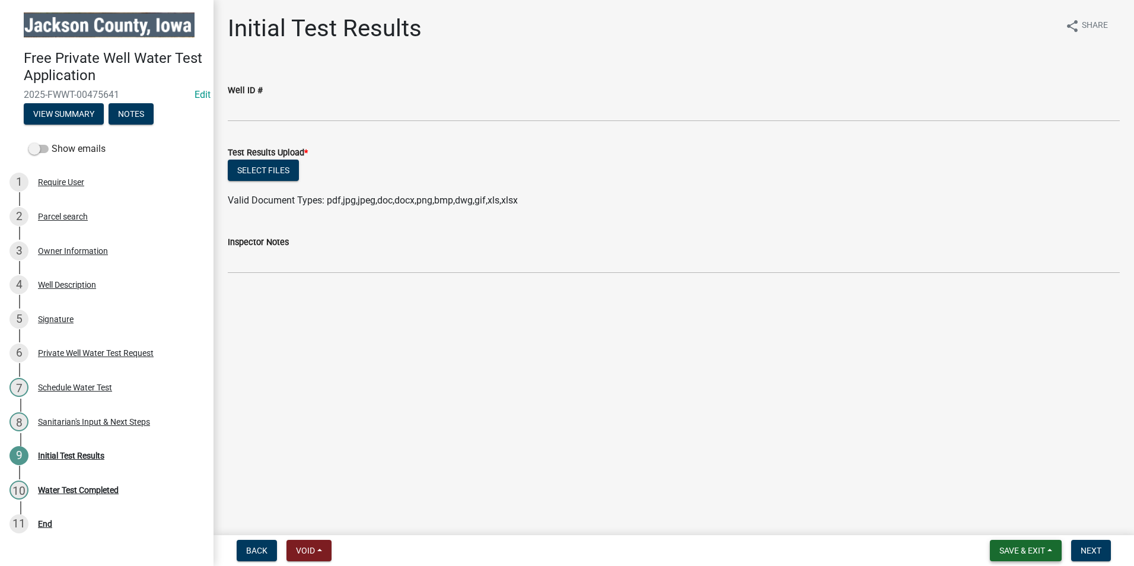
click at [1027, 554] on span "Save & Exit" at bounding box center [1022, 549] width 46 height 9
click at [1018, 516] on button "Save & Exit" at bounding box center [1013, 519] width 95 height 28
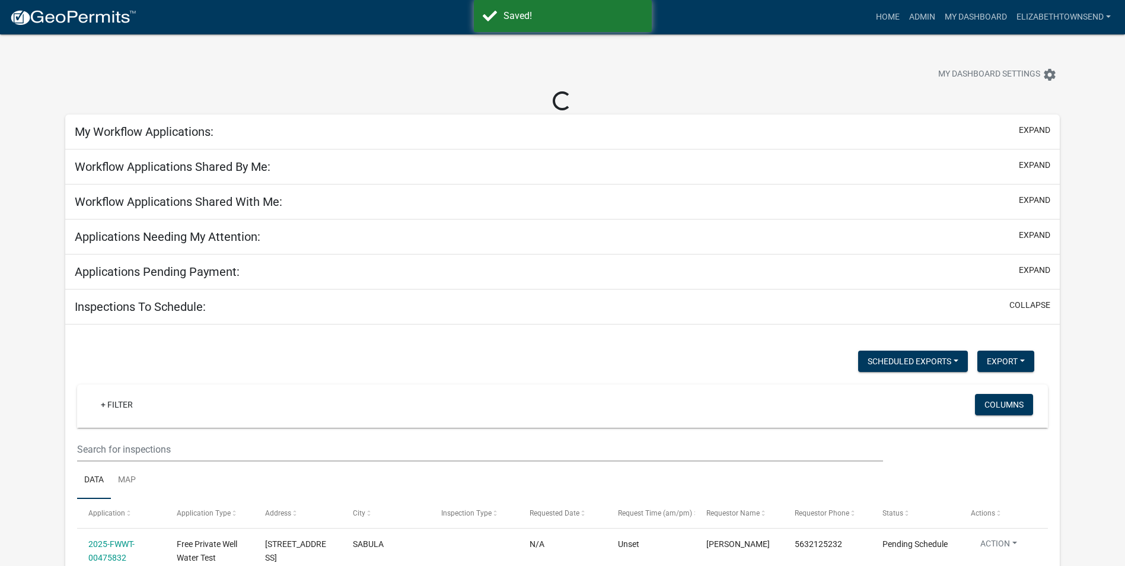
select select "3: 100"
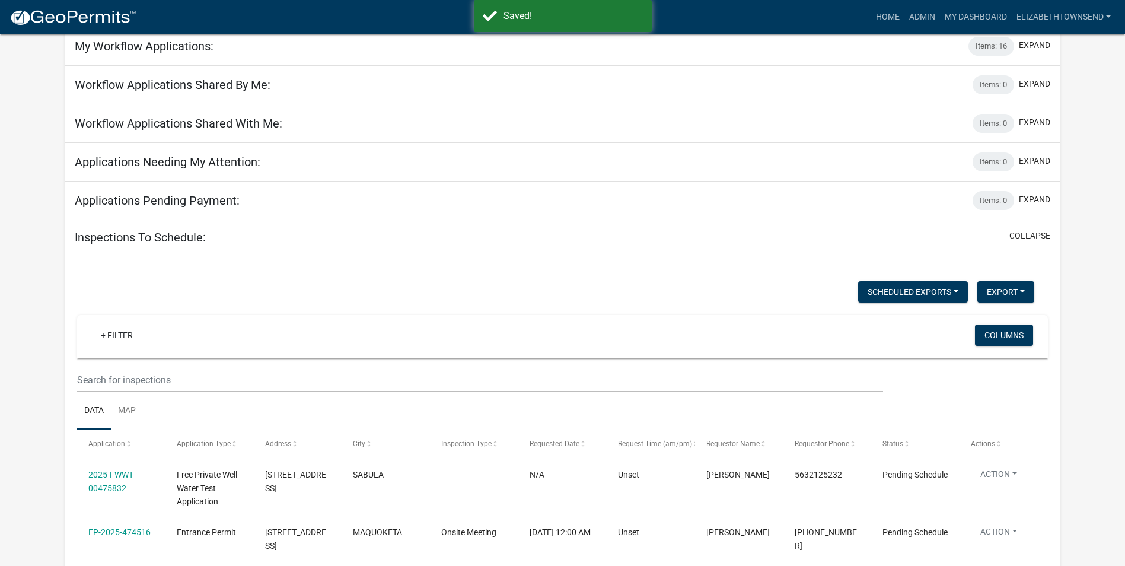
scroll to position [178, 0]
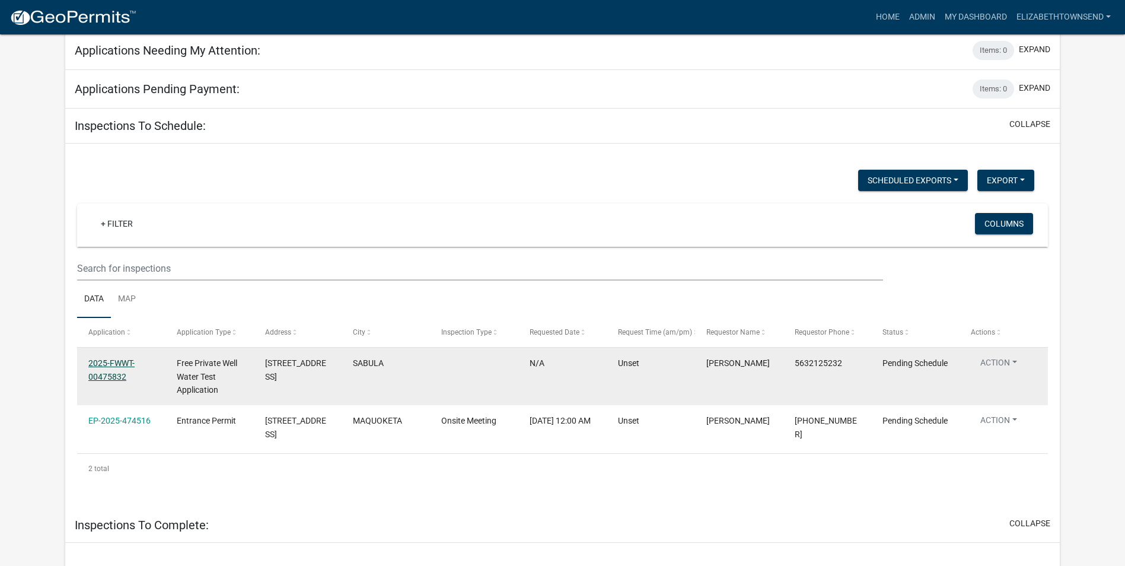
click at [111, 364] on link "2025-FWWT-00475832" at bounding box center [111, 369] width 46 height 23
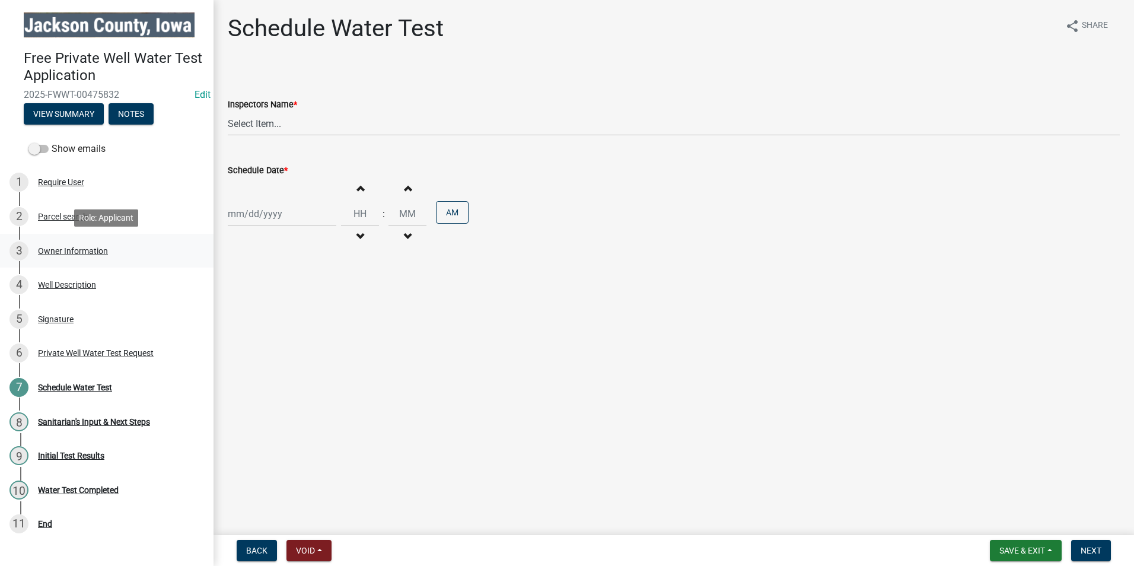
click at [66, 248] on div "Owner Information" at bounding box center [73, 251] width 70 height 8
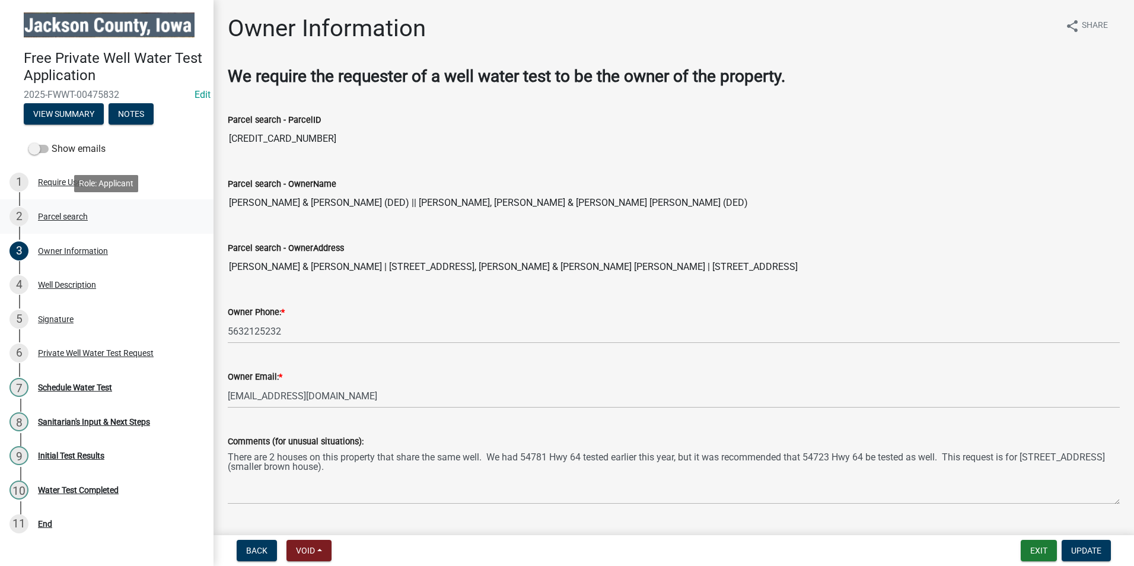
drag, startPoint x: 638, startPoint y: 202, endPoint x: 207, endPoint y: 209, distance: 431.1
click at [207, 209] on div "Free Private Well Water Test Application 2025-FWWT-00475832 Edit View Summary N…" at bounding box center [567, 283] width 1134 height 566
click at [366, 146] on input "[CREDIT_CARD_NUMBER]" at bounding box center [674, 139] width 892 height 24
drag, startPoint x: 337, startPoint y: 142, endPoint x: 213, endPoint y: 139, distance: 124.5
click at [213, 139] on div "Free Private Well Water Test Application 2025-FWWT-00475832 Edit View Summary N…" at bounding box center [567, 283] width 1134 height 566
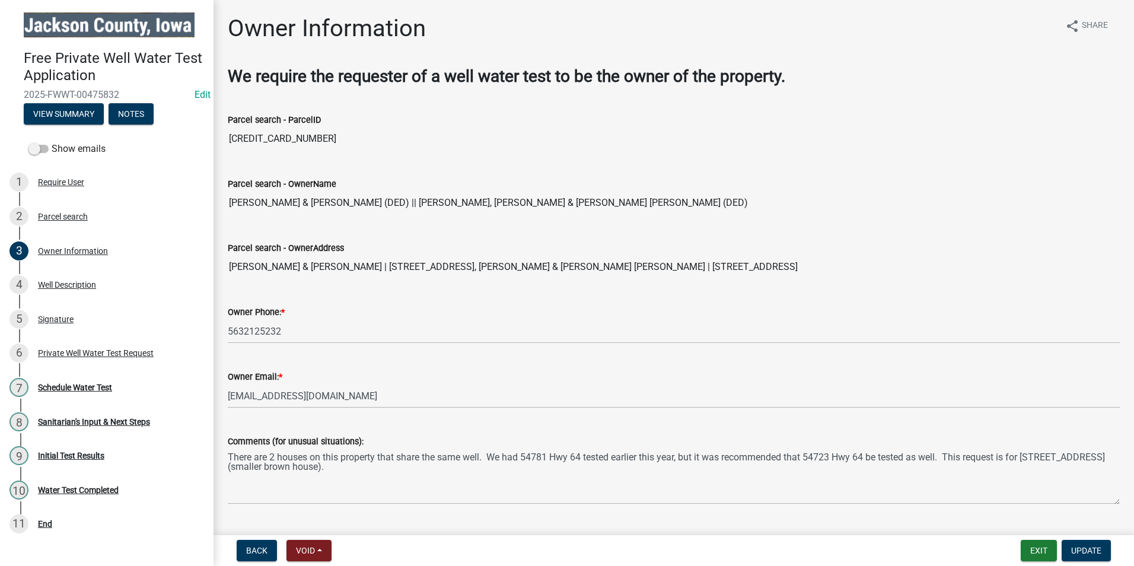
drag, startPoint x: 213, startPoint y: 139, endPoint x: 261, endPoint y: 135, distance: 48.2
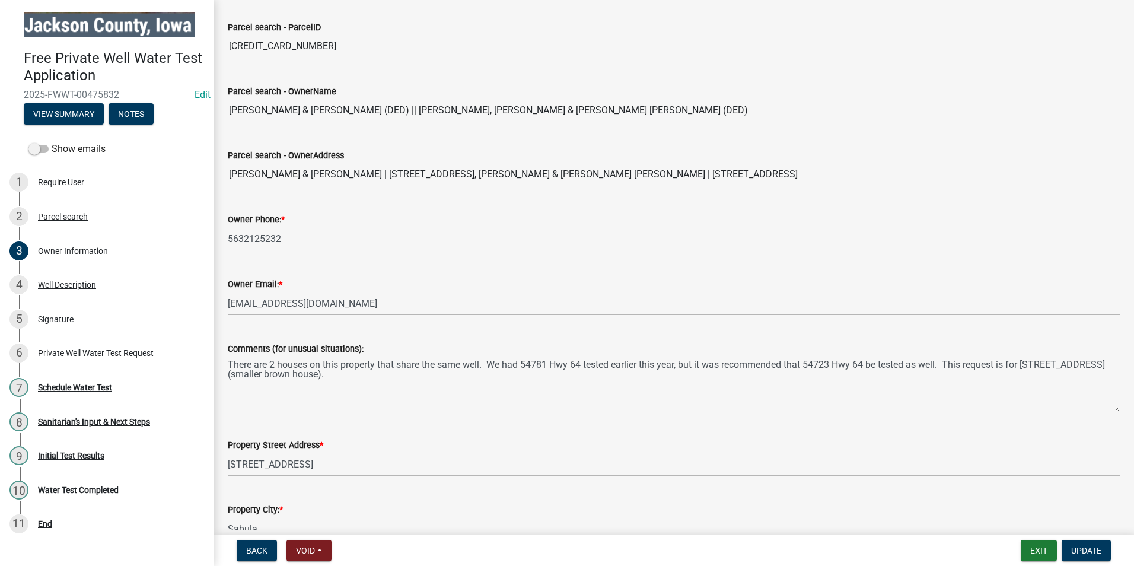
scroll to position [119, 0]
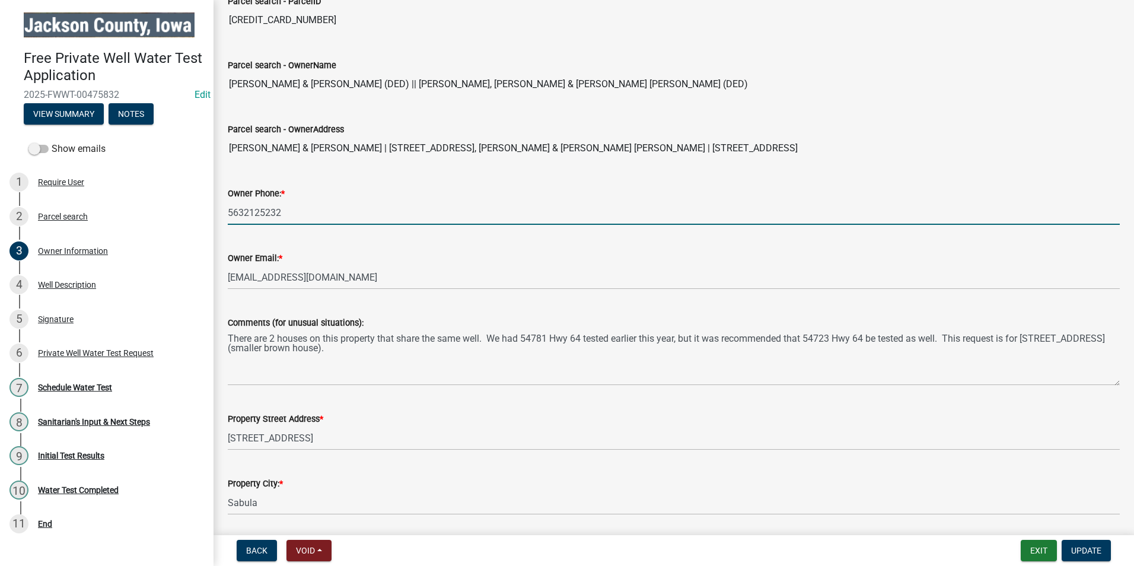
drag, startPoint x: 291, startPoint y: 213, endPoint x: 227, endPoint y: 211, distance: 64.1
click at [220, 209] on div "Owner Phone: * [PHONE_NUMBER]" at bounding box center [673, 197] width 909 height 55
click at [60, 384] on div "Schedule Water Test" at bounding box center [75, 387] width 74 height 8
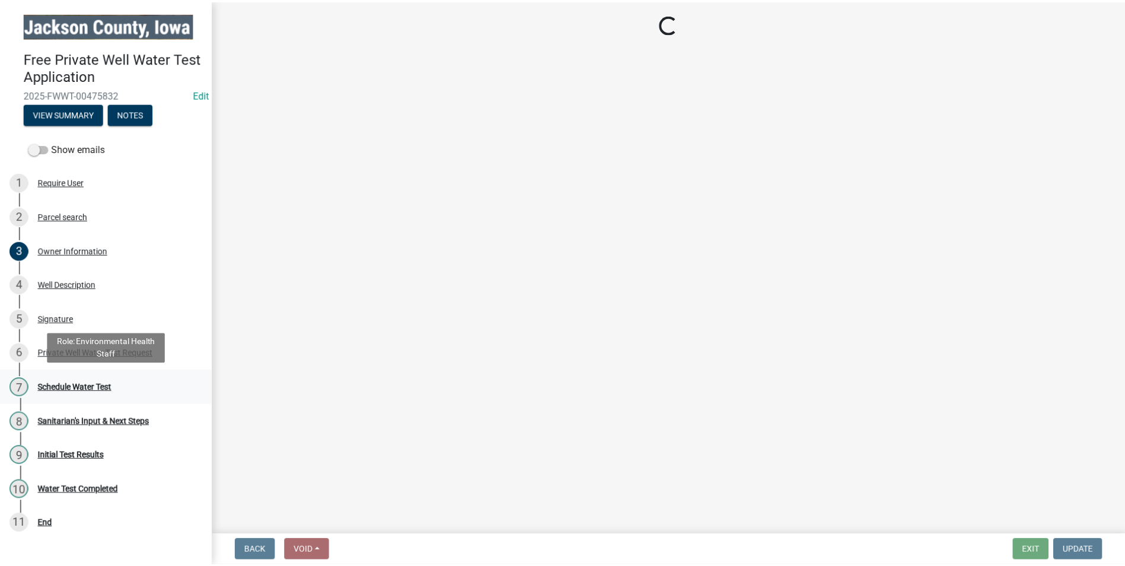
scroll to position [0, 0]
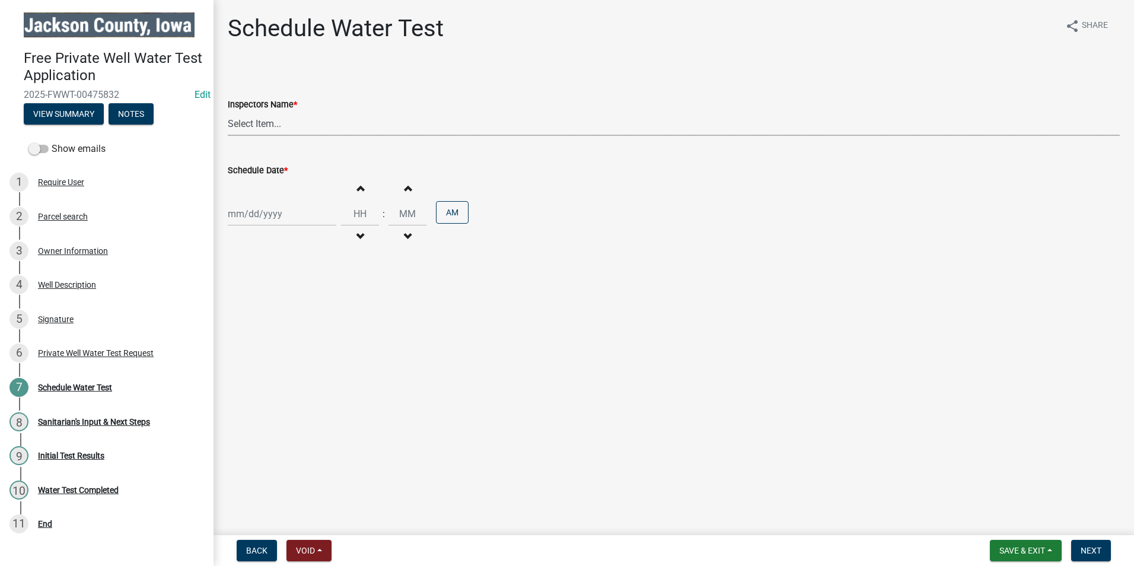
click at [298, 114] on select "Select Item... BeccaPflu ([PERSON_NAME]) ElizabethTownsend ([PERSON_NAME])" at bounding box center [674, 123] width 892 height 24
select select "a3873a1b-6e26-41c8-b1e9-189df5d0ae8c"
click at [228, 111] on select "Select Item... BeccaPflu ([PERSON_NAME]) ElizabethTownsend ([PERSON_NAME])" at bounding box center [674, 123] width 892 height 24
click at [283, 208] on div at bounding box center [282, 214] width 108 height 24
select select "9"
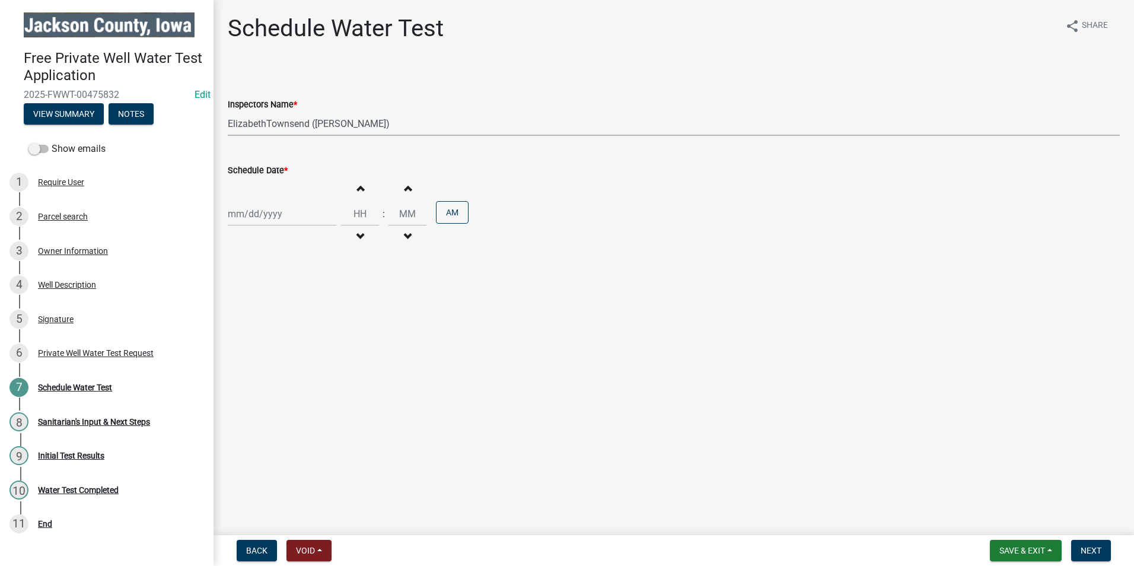
select select "2025"
click at [279, 315] on div "17" at bounding box center [277, 314] width 19 height 19
type input "[DATE]"
click at [353, 216] on input "Hours" at bounding box center [360, 214] width 38 height 24
type input "10"
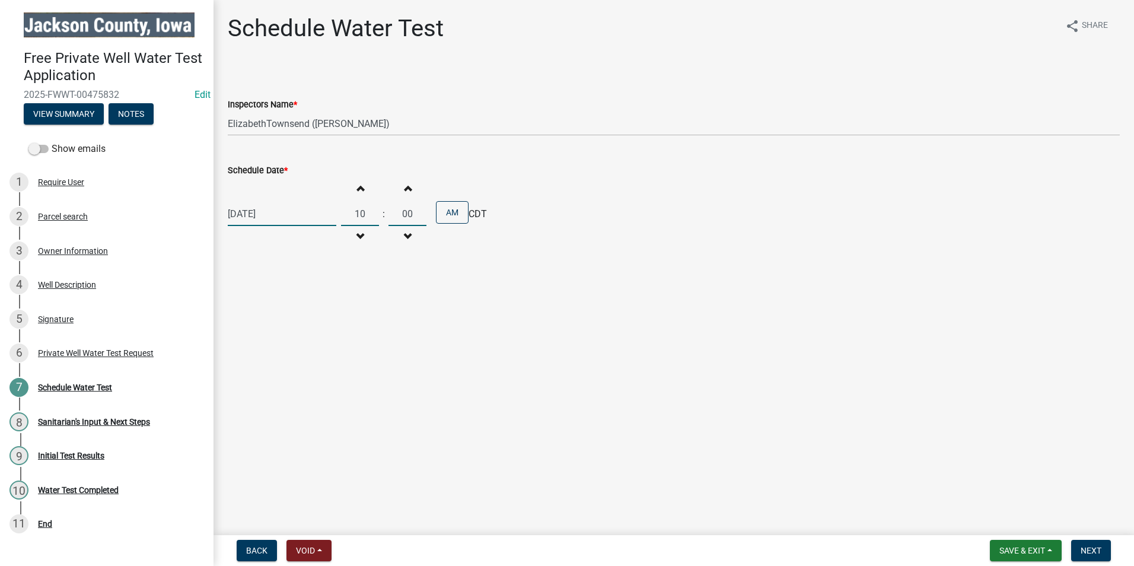
click at [410, 215] on input "00" at bounding box center [407, 214] width 38 height 24
click at [456, 213] on button "AM" at bounding box center [452, 212] width 33 height 23
click at [401, 213] on input "00" at bounding box center [407, 214] width 38 height 24
type input "30"
click at [447, 212] on button "PM" at bounding box center [452, 212] width 33 height 23
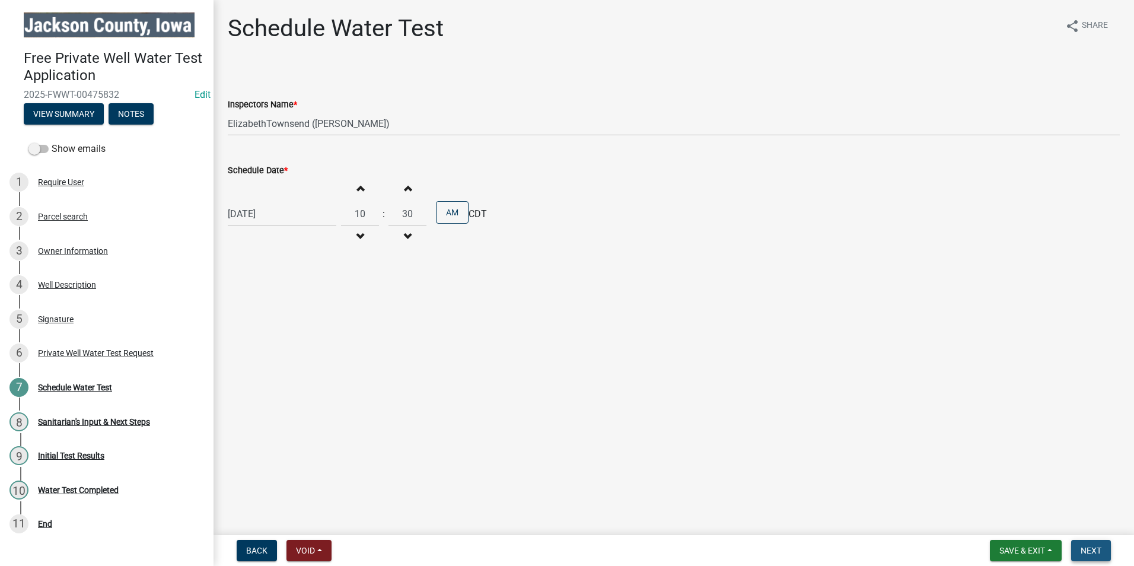
click at [1099, 554] on span "Next" at bounding box center [1090, 549] width 21 height 9
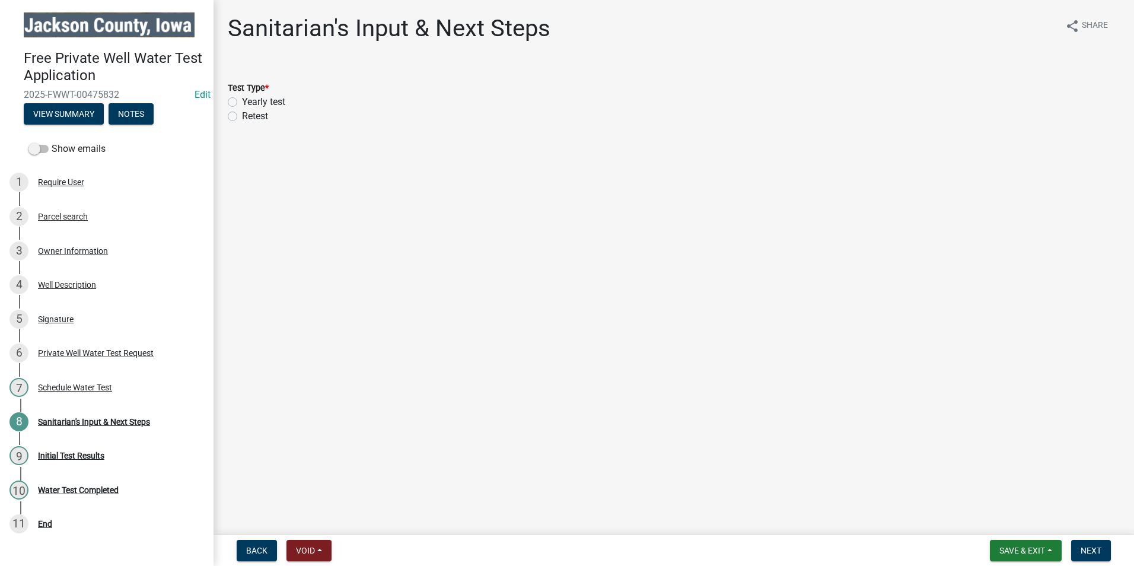
click at [242, 103] on label "Yearly test" at bounding box center [263, 102] width 43 height 14
click at [242, 103] on input "Yearly test" at bounding box center [246, 99] width 8 height 8
radio input "true"
click at [1093, 554] on span "Next" at bounding box center [1090, 549] width 21 height 9
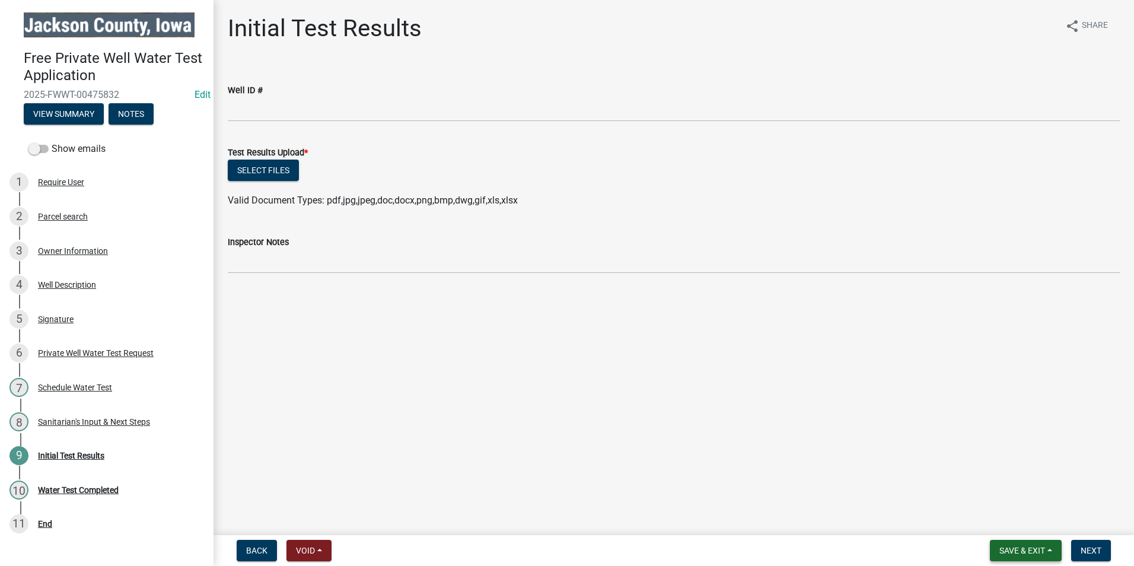
click at [1013, 554] on span "Save & Exit" at bounding box center [1022, 549] width 46 height 9
click at [1024, 525] on button "Save & Exit" at bounding box center [1013, 519] width 95 height 28
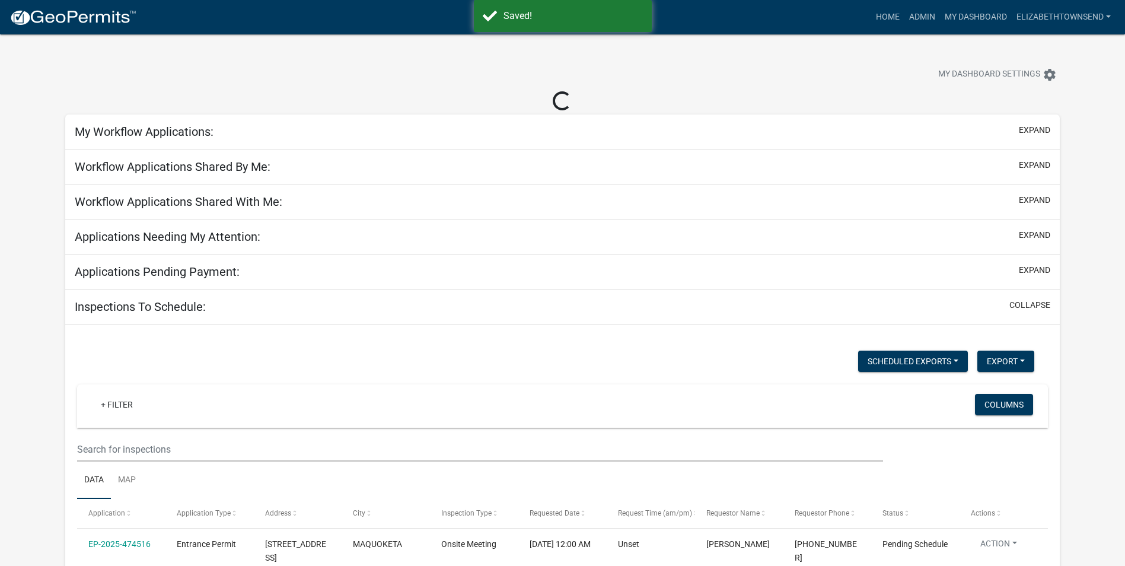
select select "3: 100"
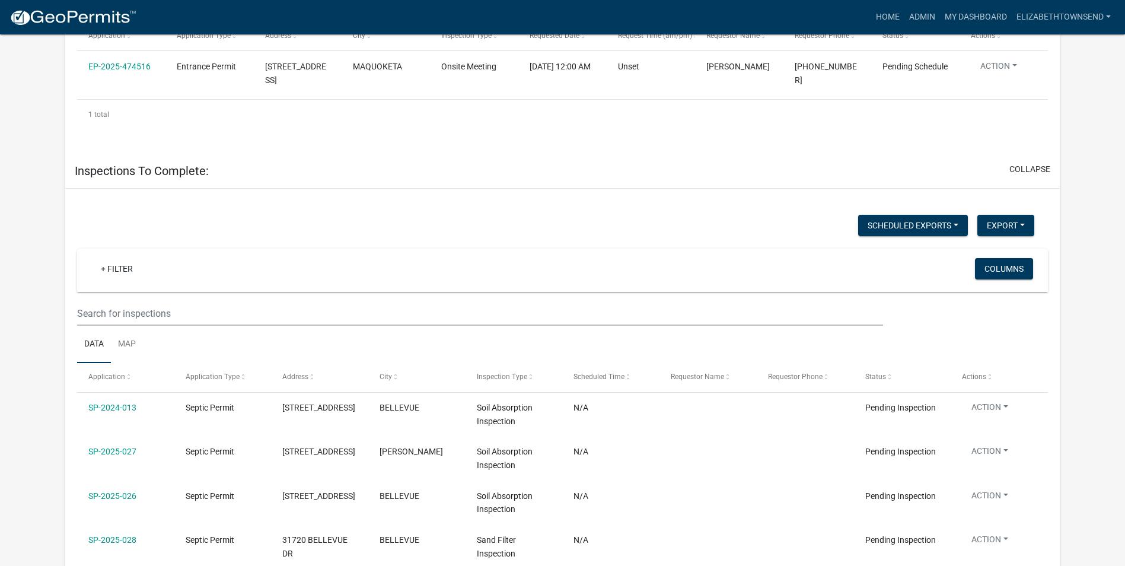
scroll to position [119, 0]
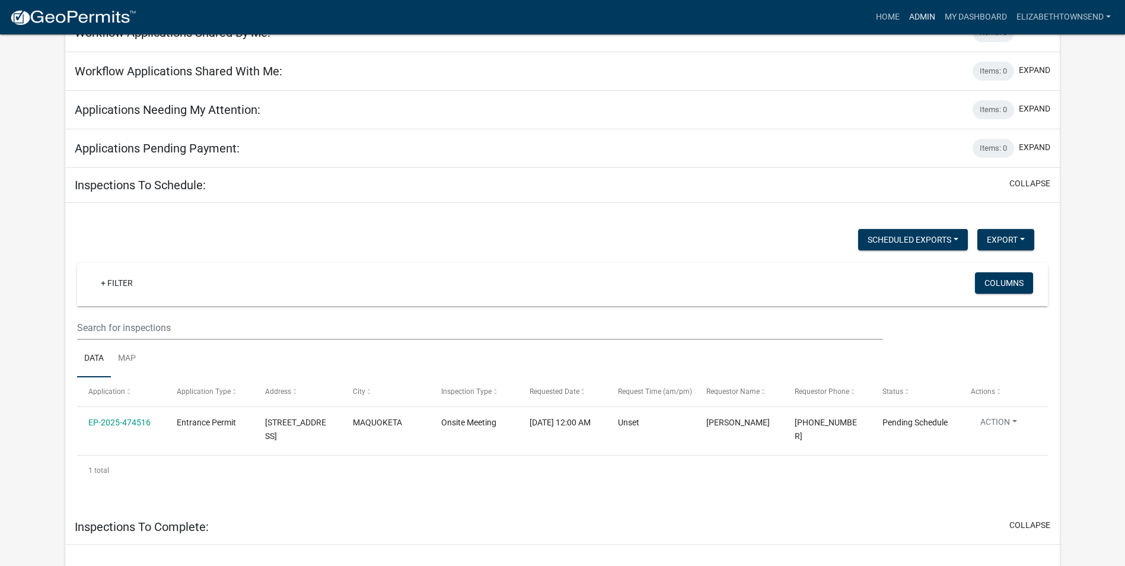
click at [925, 17] on link "Admin" at bounding box center [922, 17] width 36 height 23
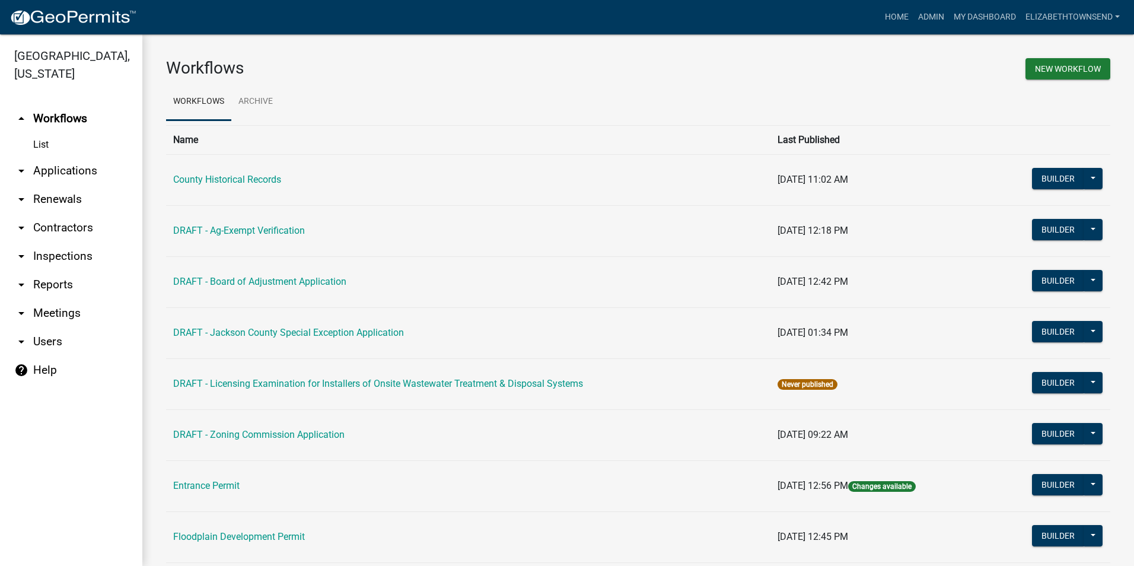
click at [48, 133] on link "List" at bounding box center [71, 145] width 142 height 24
click at [57, 157] on link "arrow_drop_down Applications" at bounding box center [71, 171] width 142 height 28
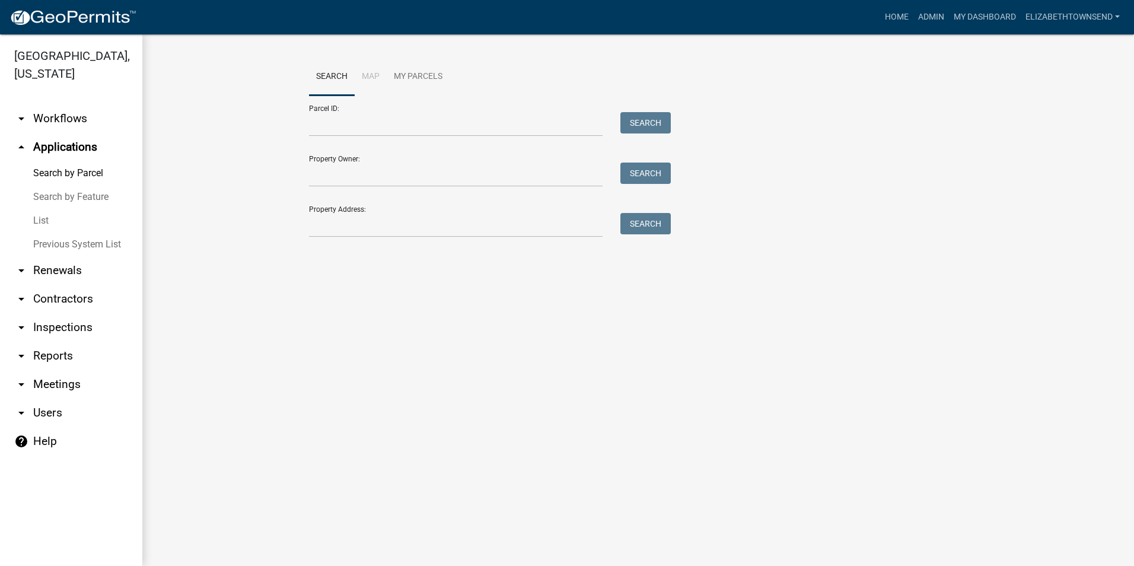
click at [44, 209] on link "List" at bounding box center [71, 221] width 142 height 24
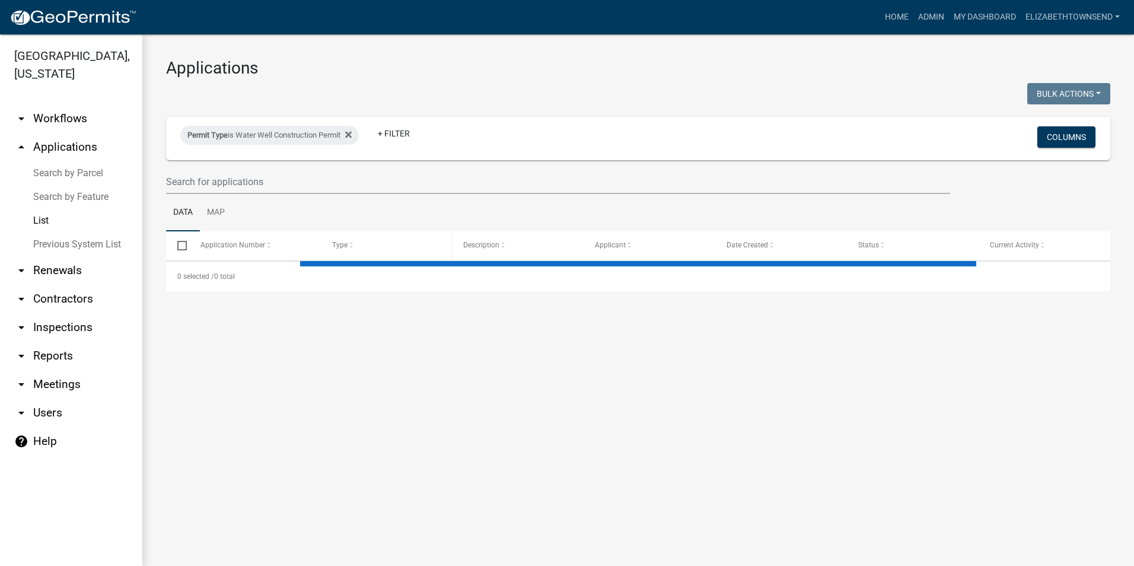
select select "3: 100"
